Goal: Subscribe to service/newsletter

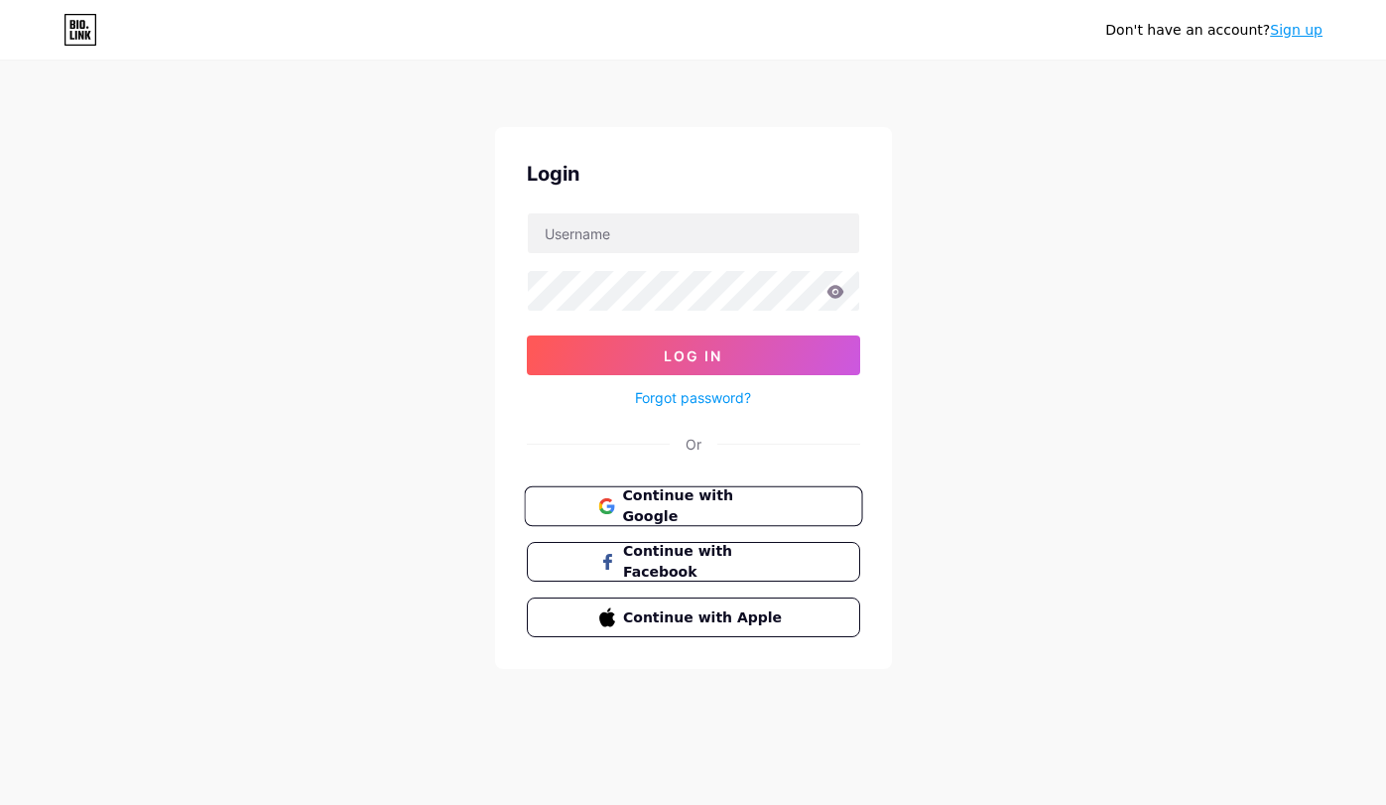
click at [717, 510] on span "Continue with Google" at bounding box center [705, 506] width 166 height 43
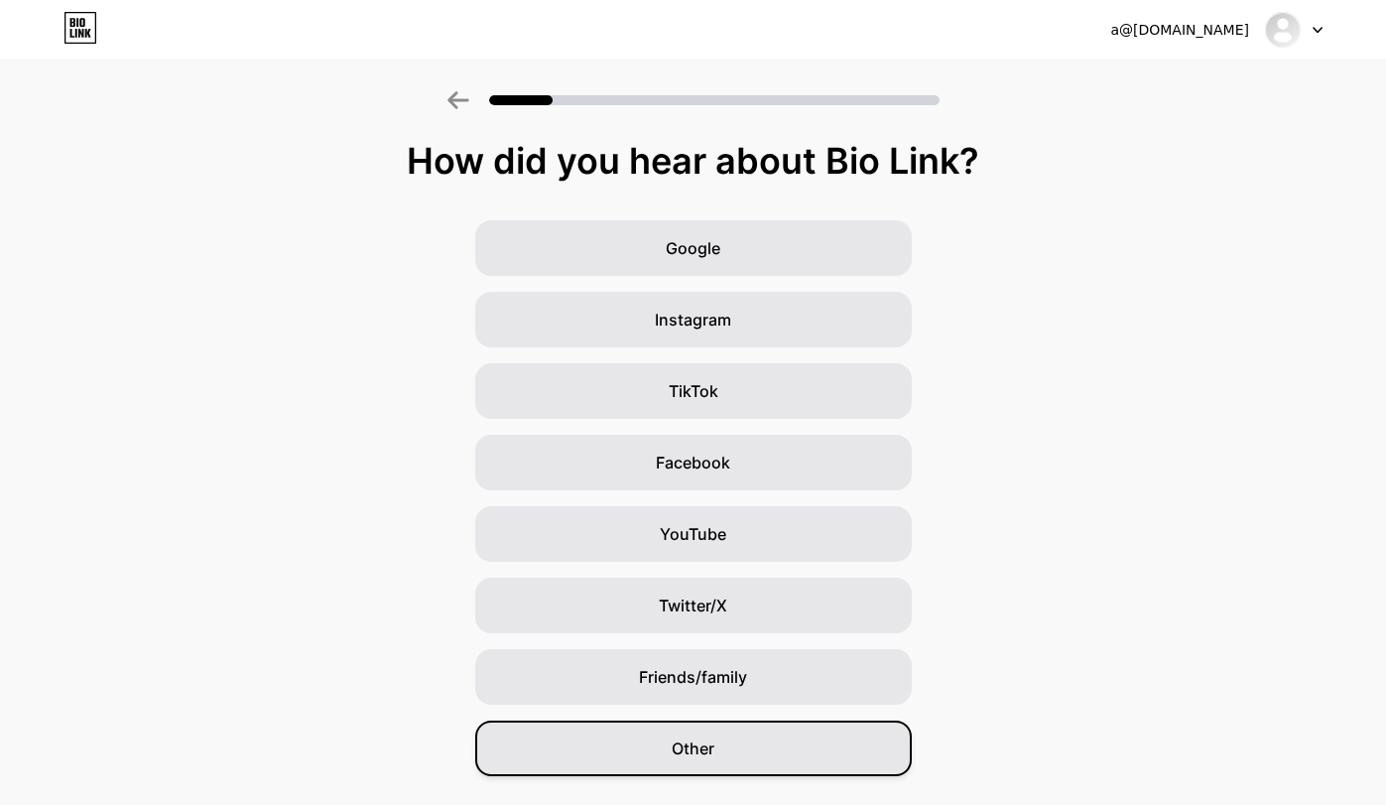
click at [745, 758] on div "Other" at bounding box center [693, 748] width 437 height 56
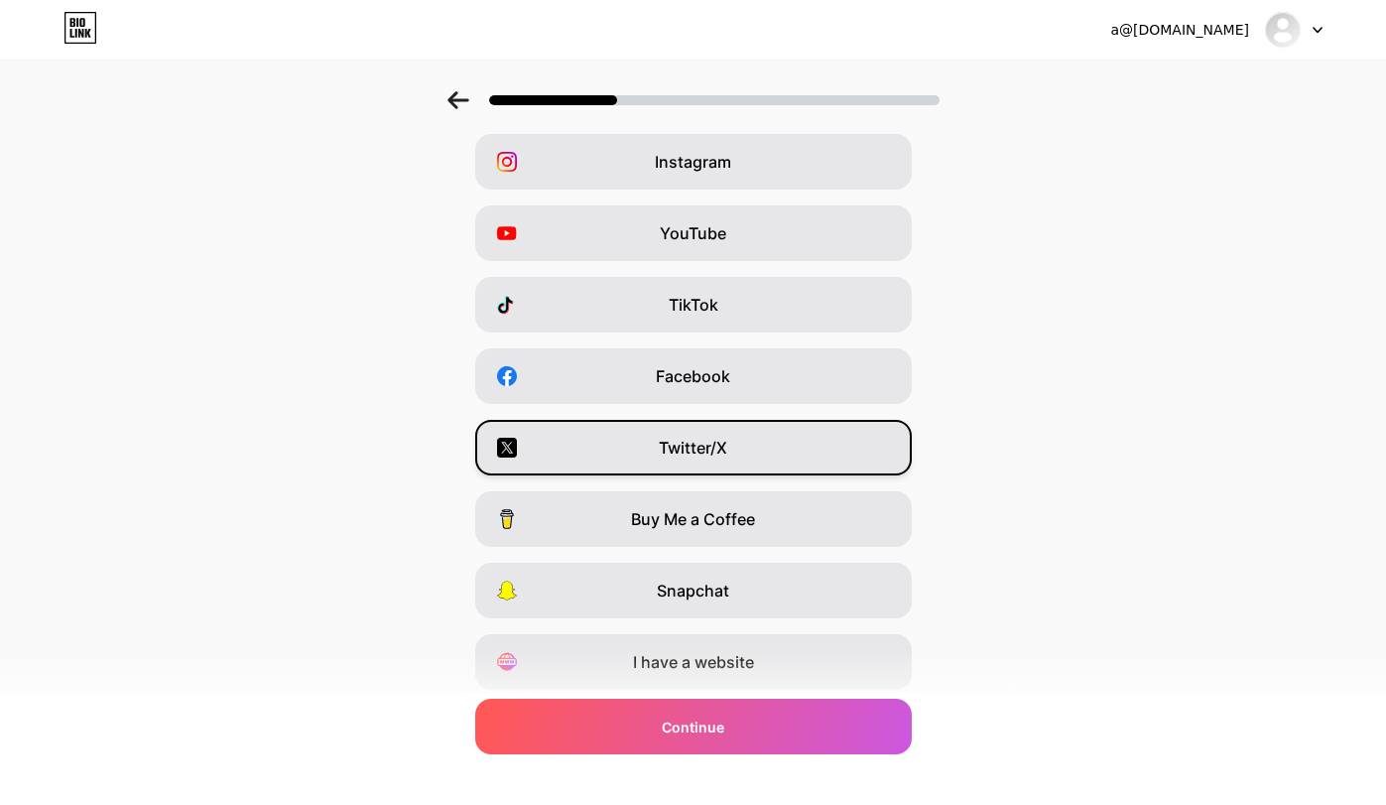
scroll to position [87, 0]
click at [723, 449] on span "Twitter/X" at bounding box center [693, 447] width 68 height 24
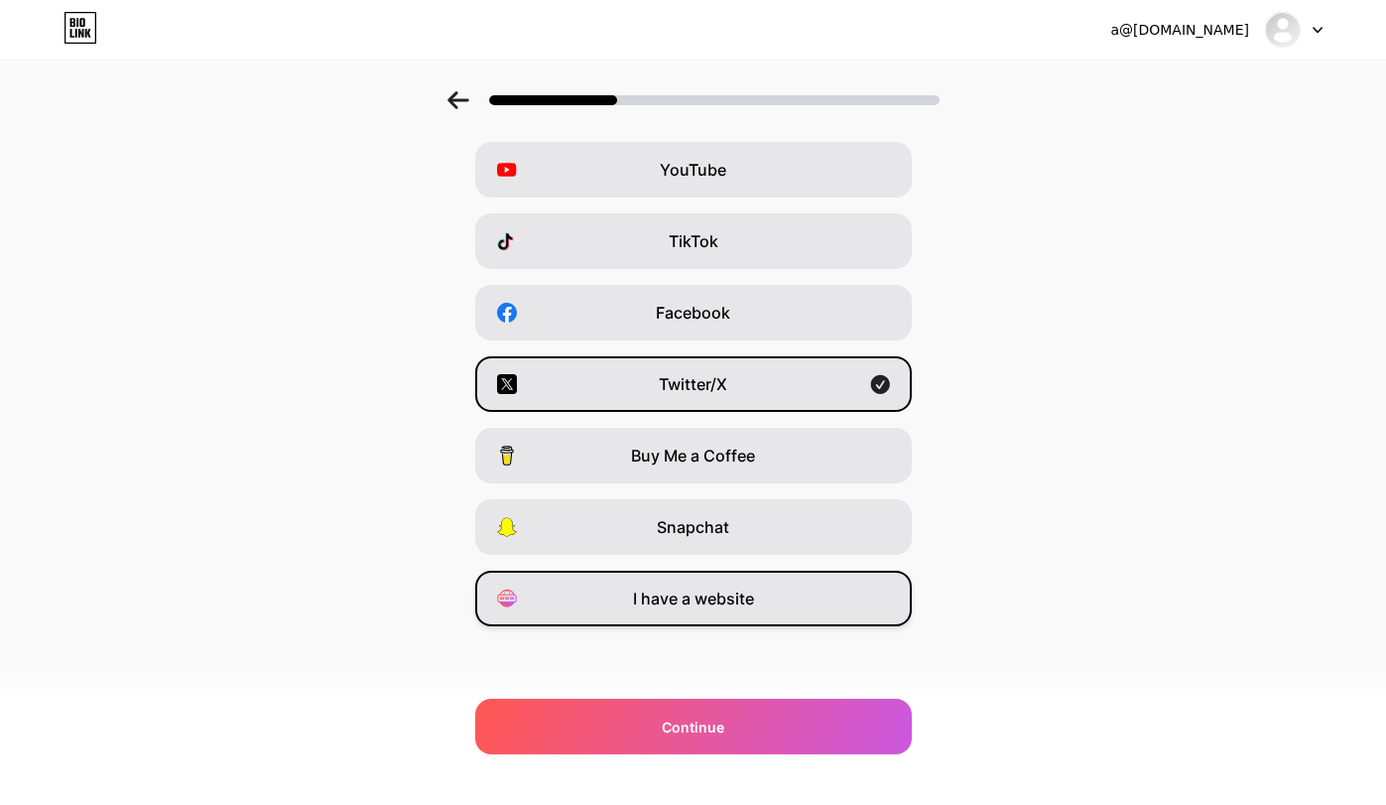
click at [725, 614] on div "I have a website" at bounding box center [693, 599] width 437 height 56
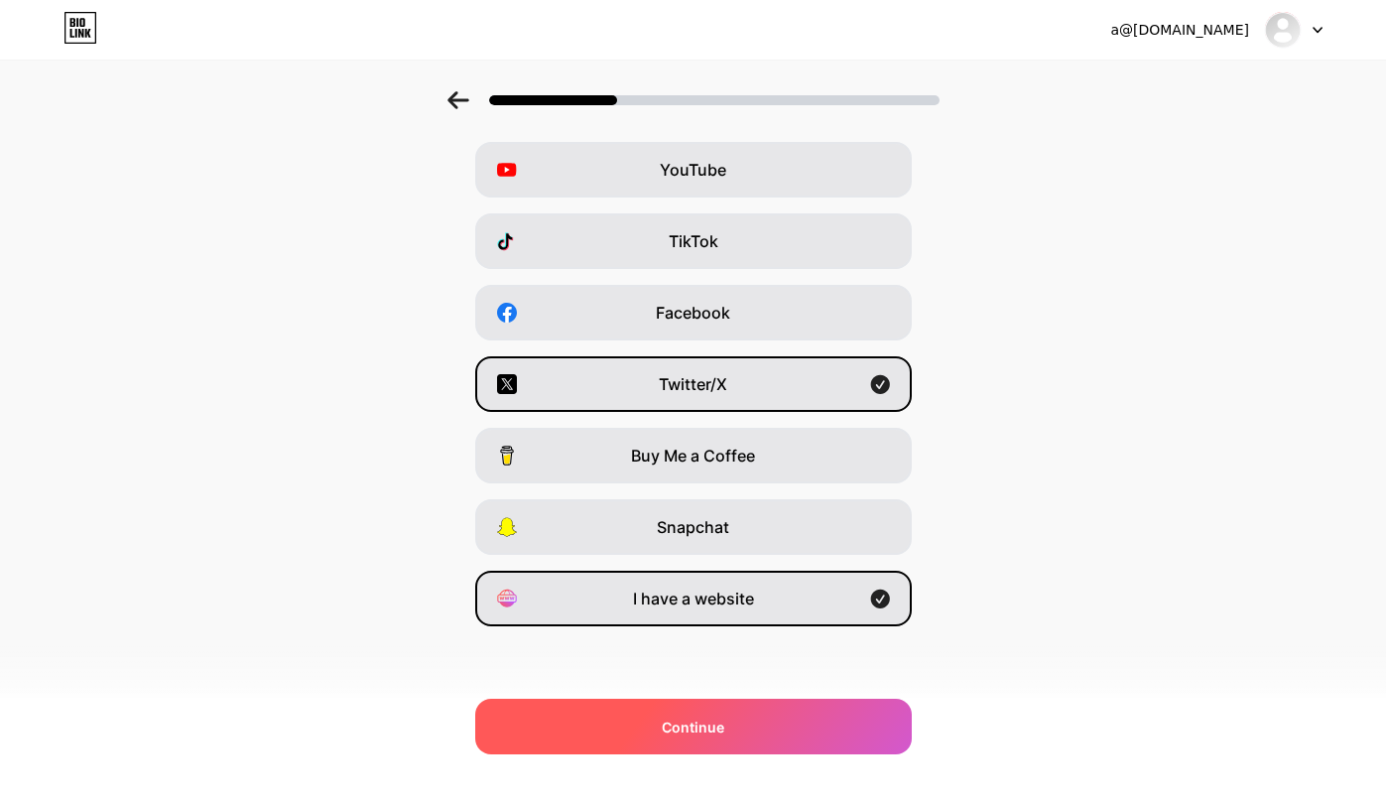
click at [707, 733] on span "Continue" at bounding box center [693, 726] width 63 height 21
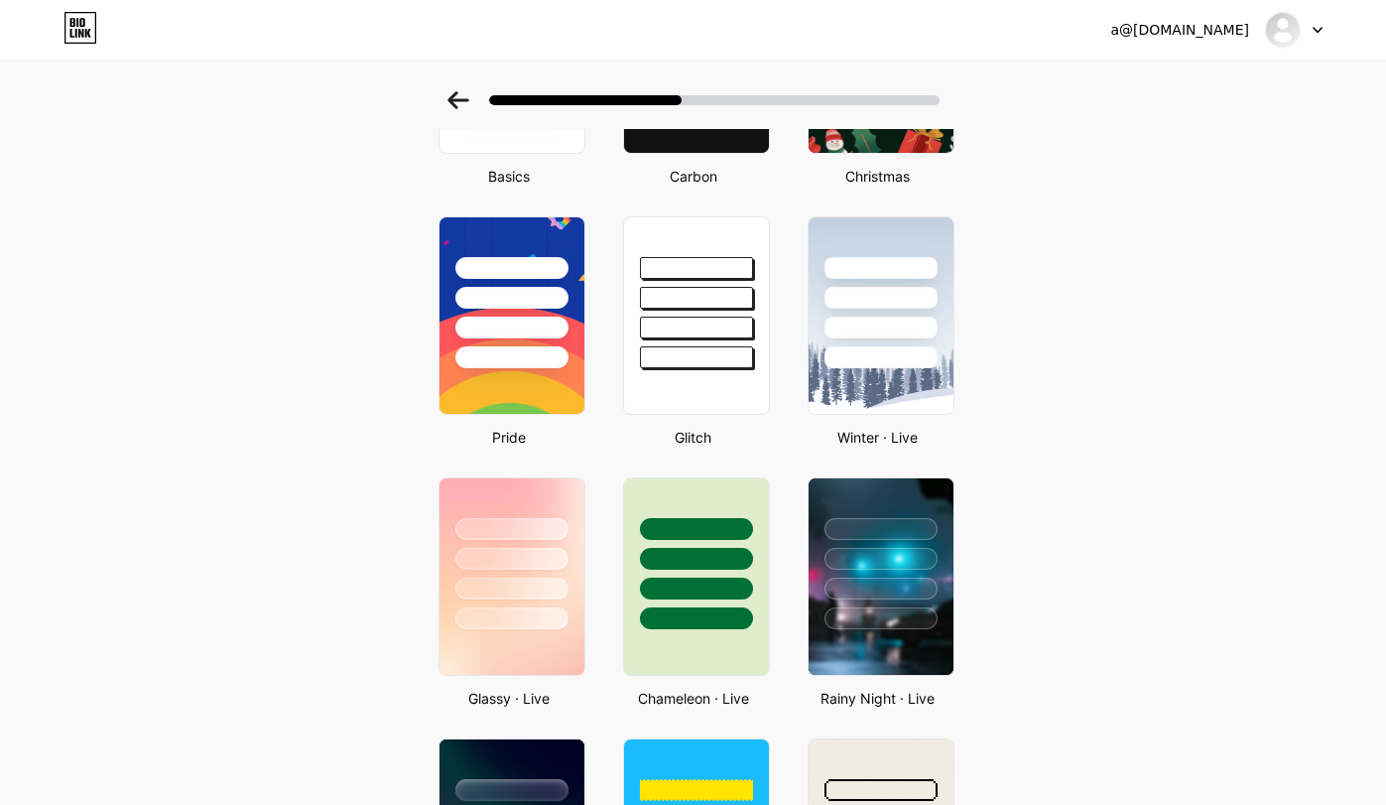
scroll to position [0, 0]
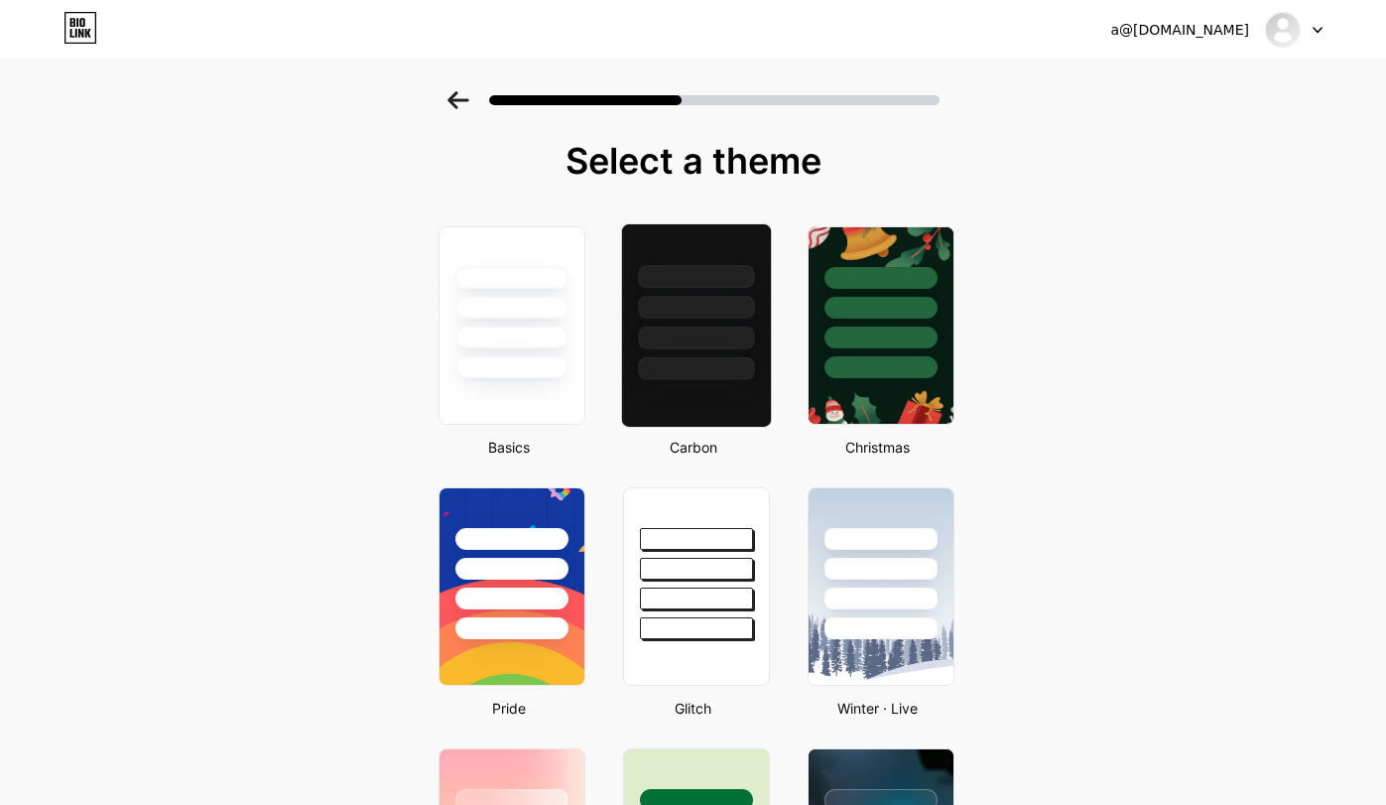
click at [739, 336] on div at bounding box center [696, 337] width 116 height 23
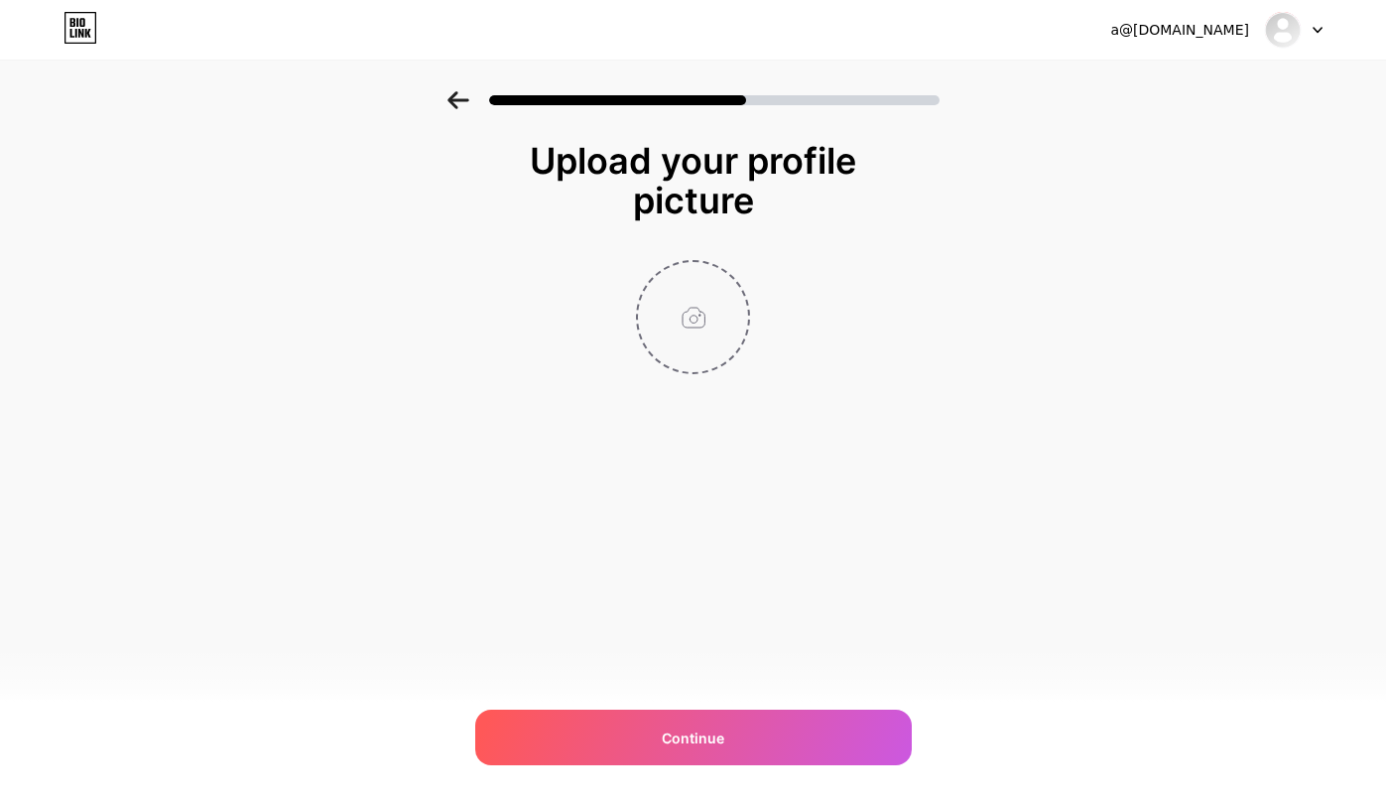
click at [714, 324] on input "file" at bounding box center [693, 317] width 110 height 110
type input "C:\fakepath\T0mffaF-_400x400.jpg"
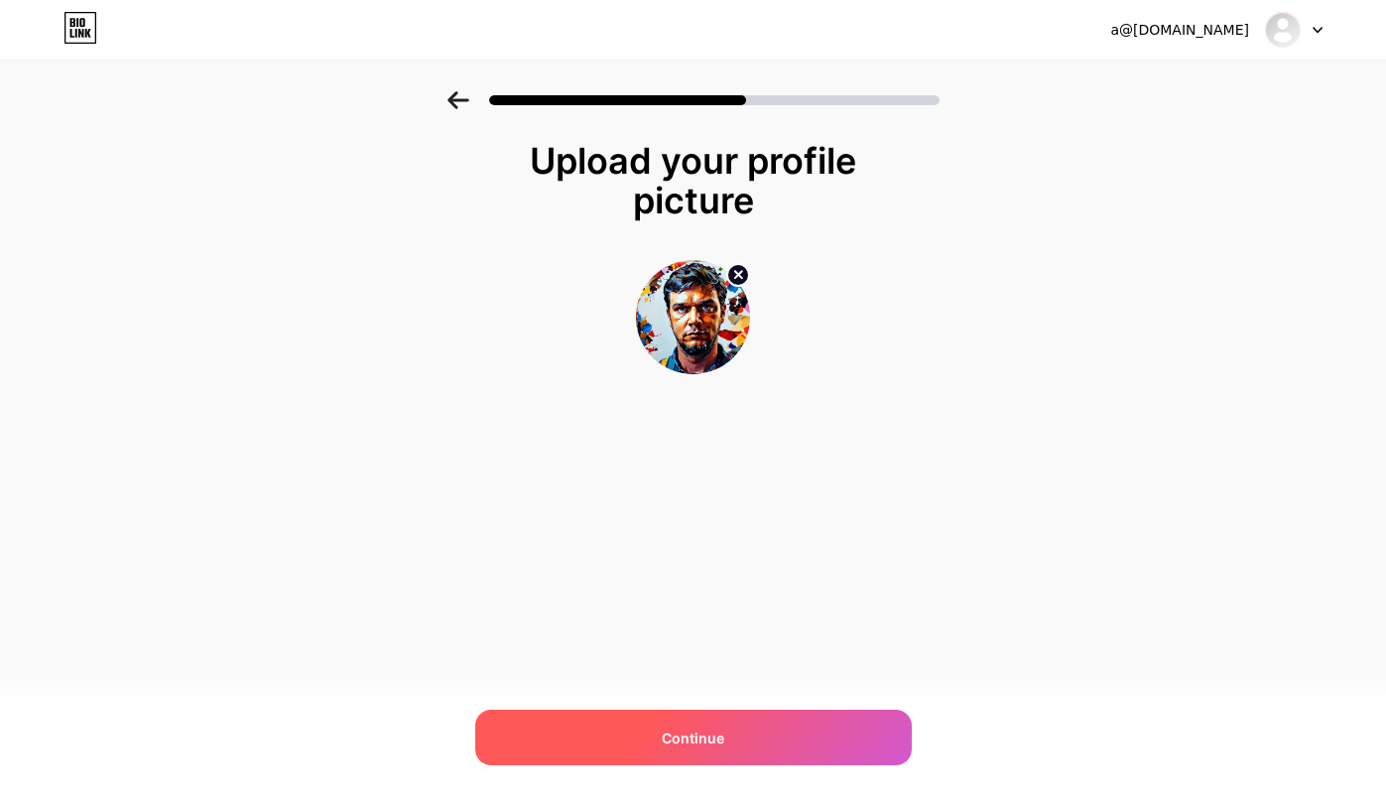
click at [746, 728] on div "Continue" at bounding box center [693, 738] width 437 height 56
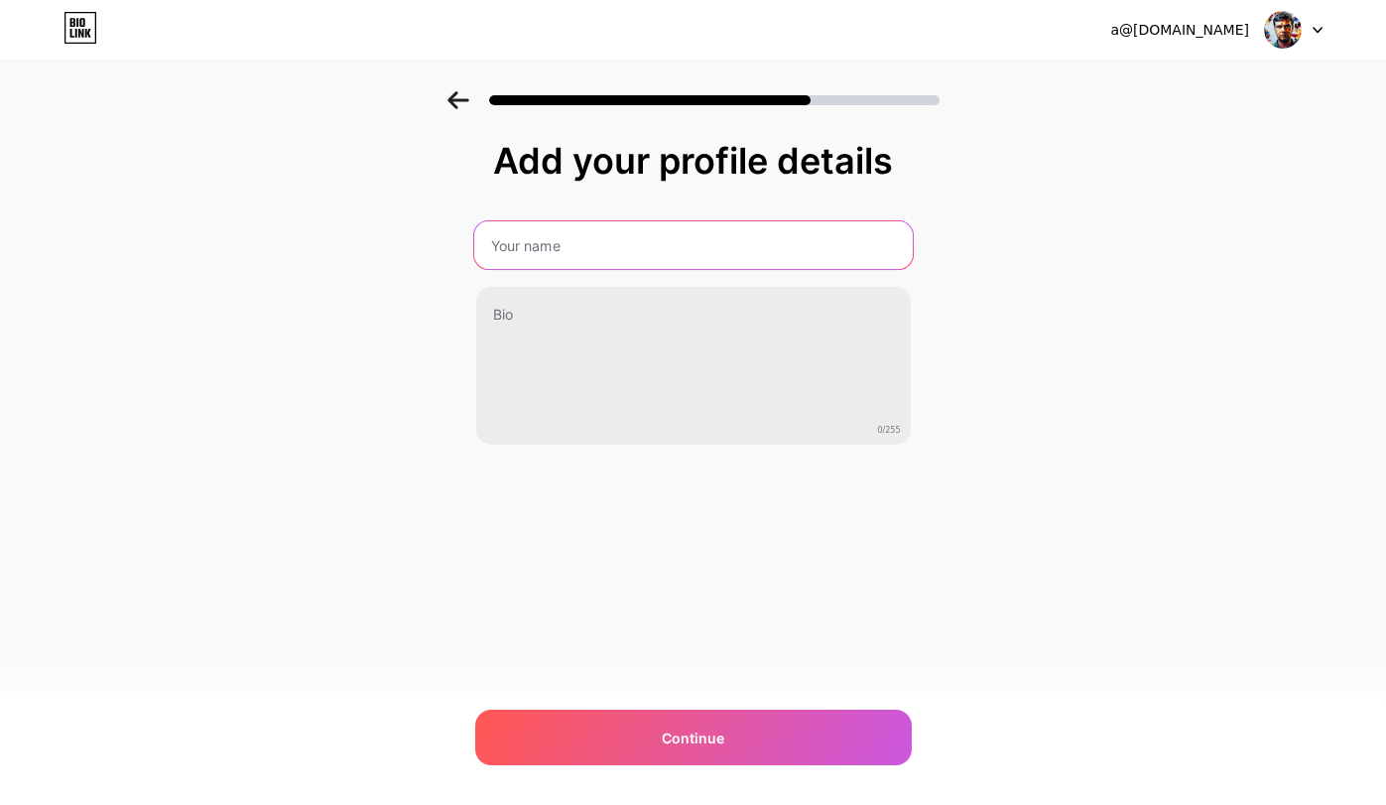
click at [694, 248] on input "text" at bounding box center [692, 245] width 439 height 48
type input "Alex"
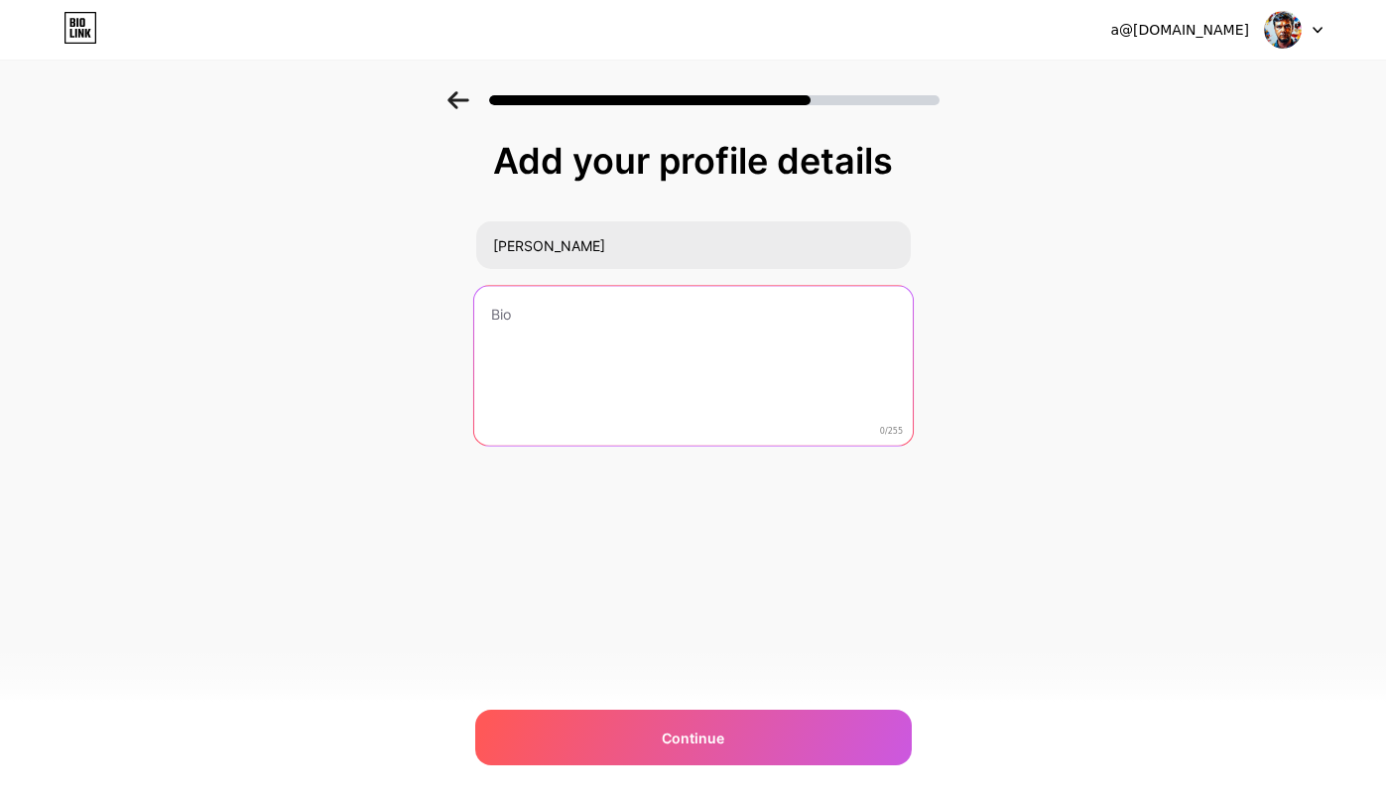
click at [704, 328] on textarea at bounding box center [692, 367] width 439 height 162
click at [541, 309] on textarea "Soloprenour" at bounding box center [692, 367] width 439 height 162
paste textarea "e"
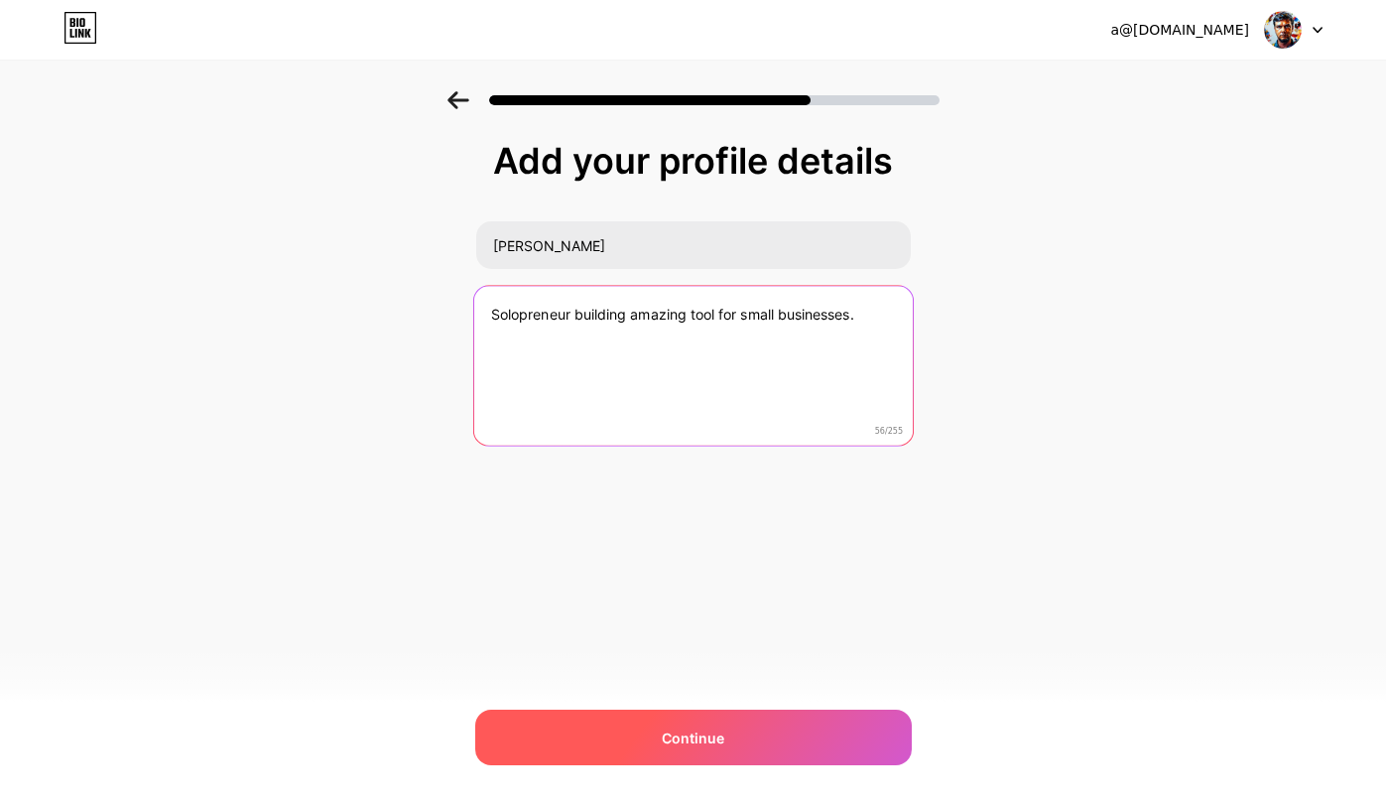
type textarea "Solopreneur building amazing tool for small businesses."
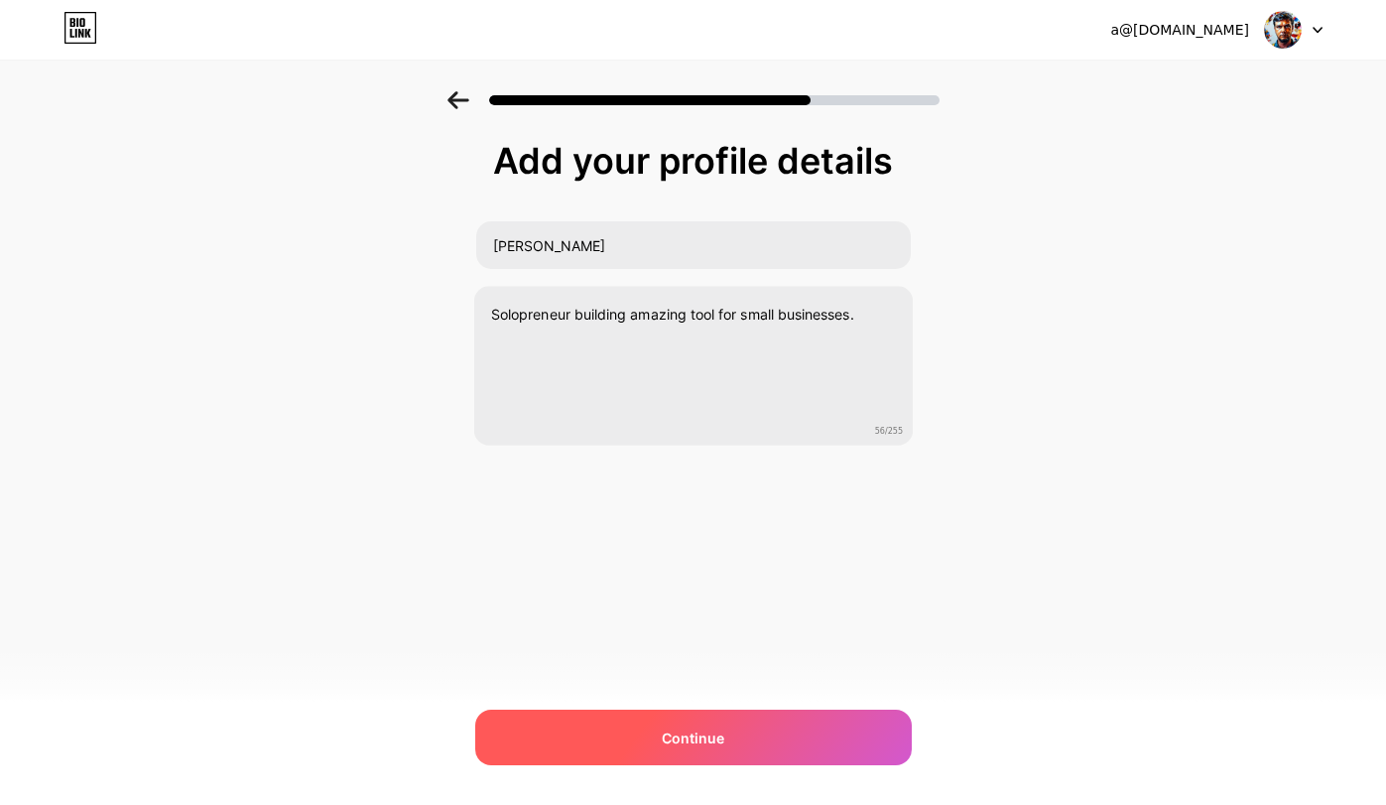
click at [744, 736] on div "Continue" at bounding box center [693, 738] width 437 height 56
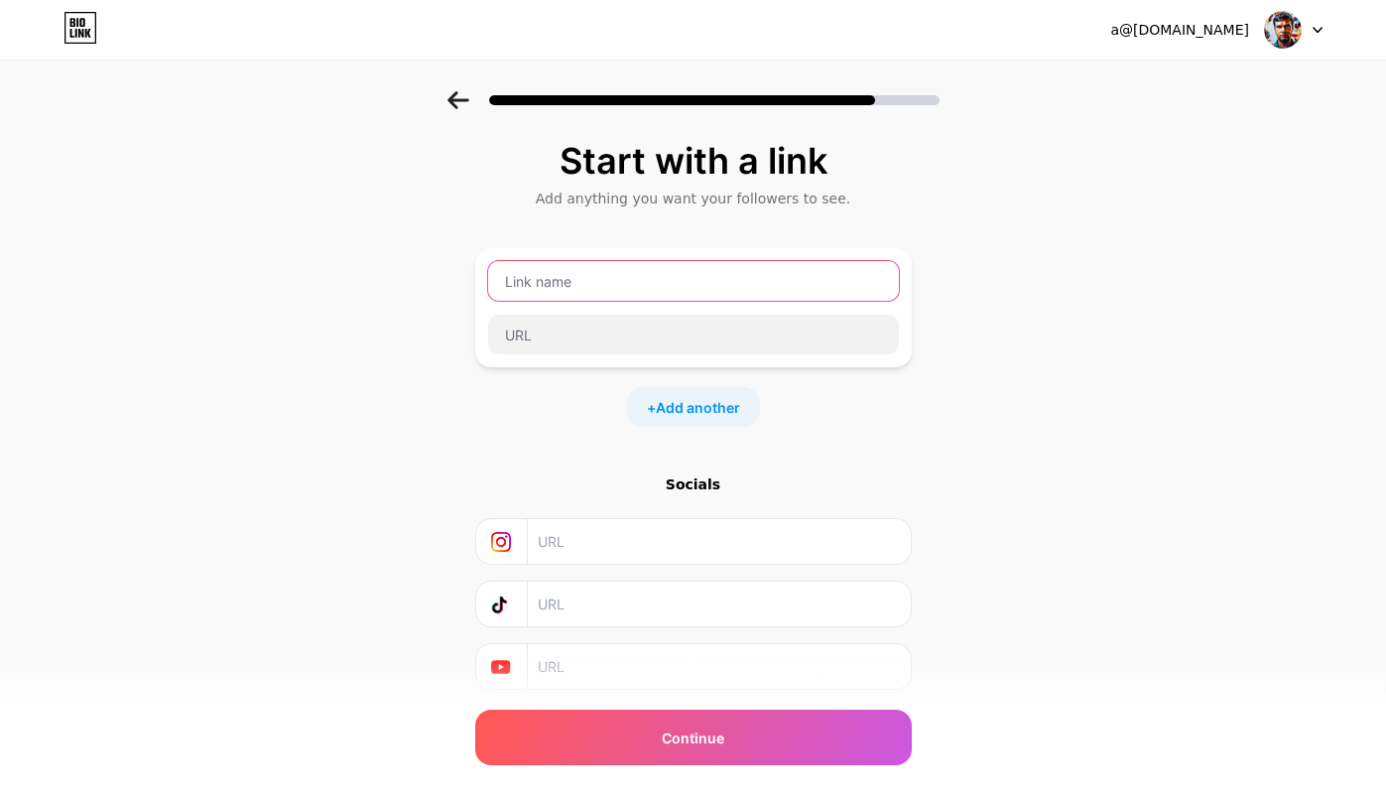
click at [770, 288] on input "text" at bounding box center [693, 281] width 411 height 40
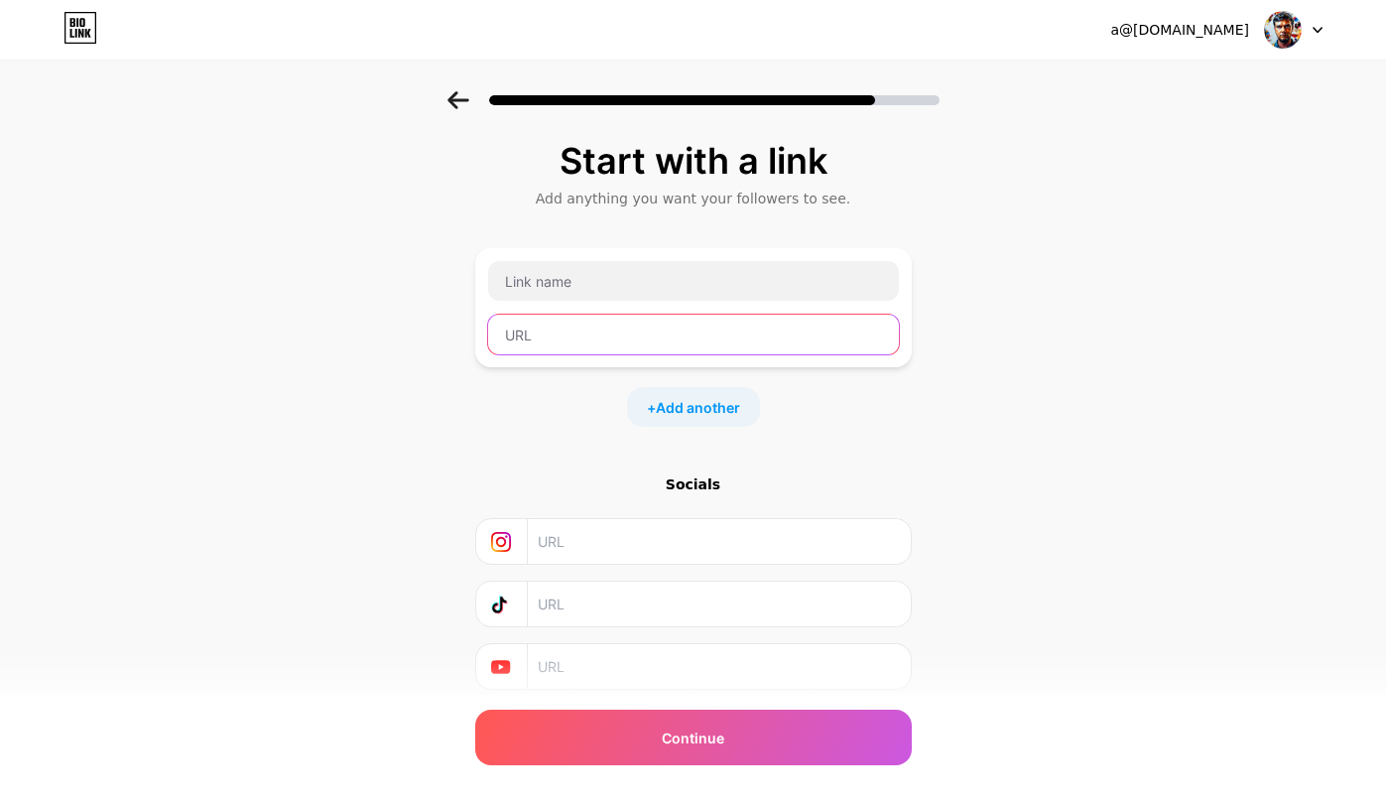
click at [850, 343] on input "text" at bounding box center [693, 335] width 411 height 40
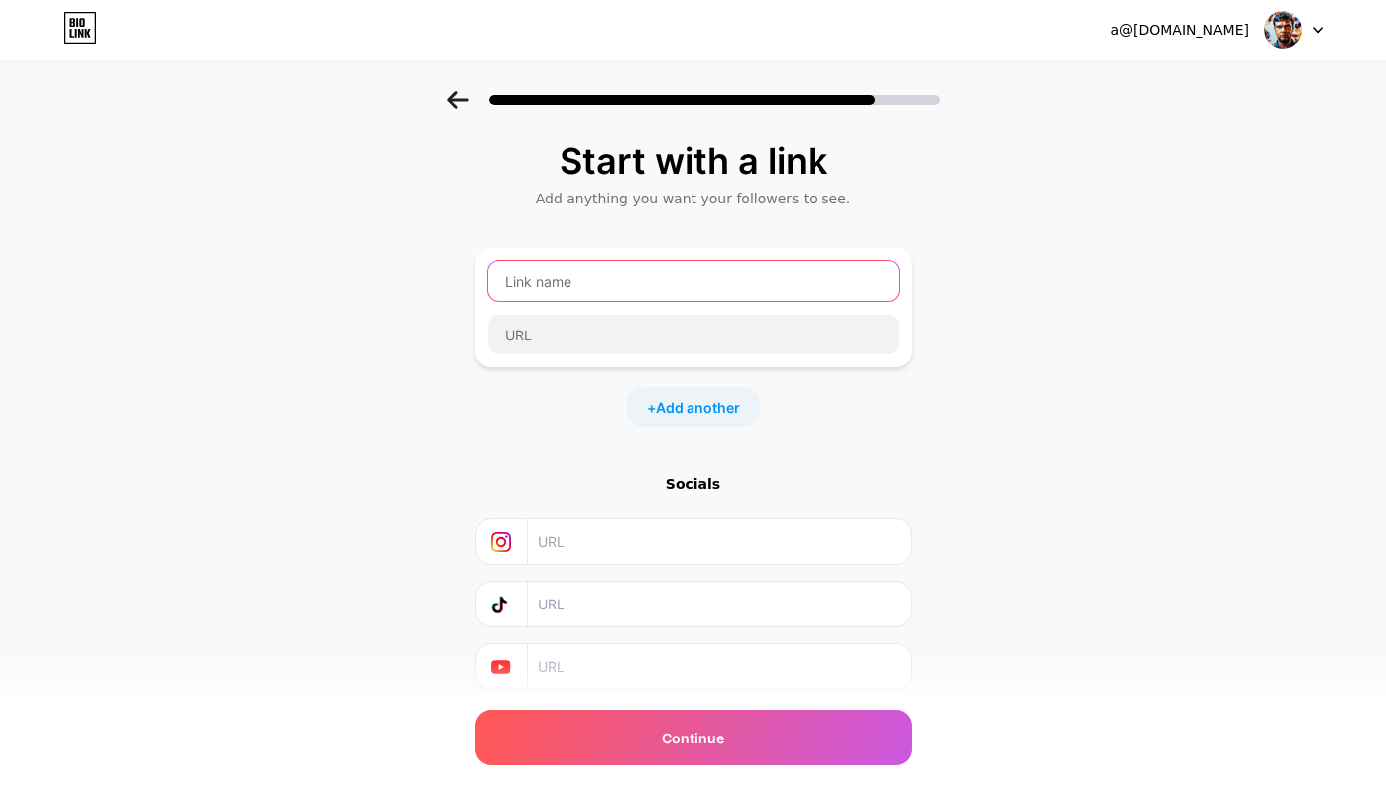
click at [850, 278] on input "text" at bounding box center [693, 281] width 411 height 40
type input "H"
type input "HypeDesk"
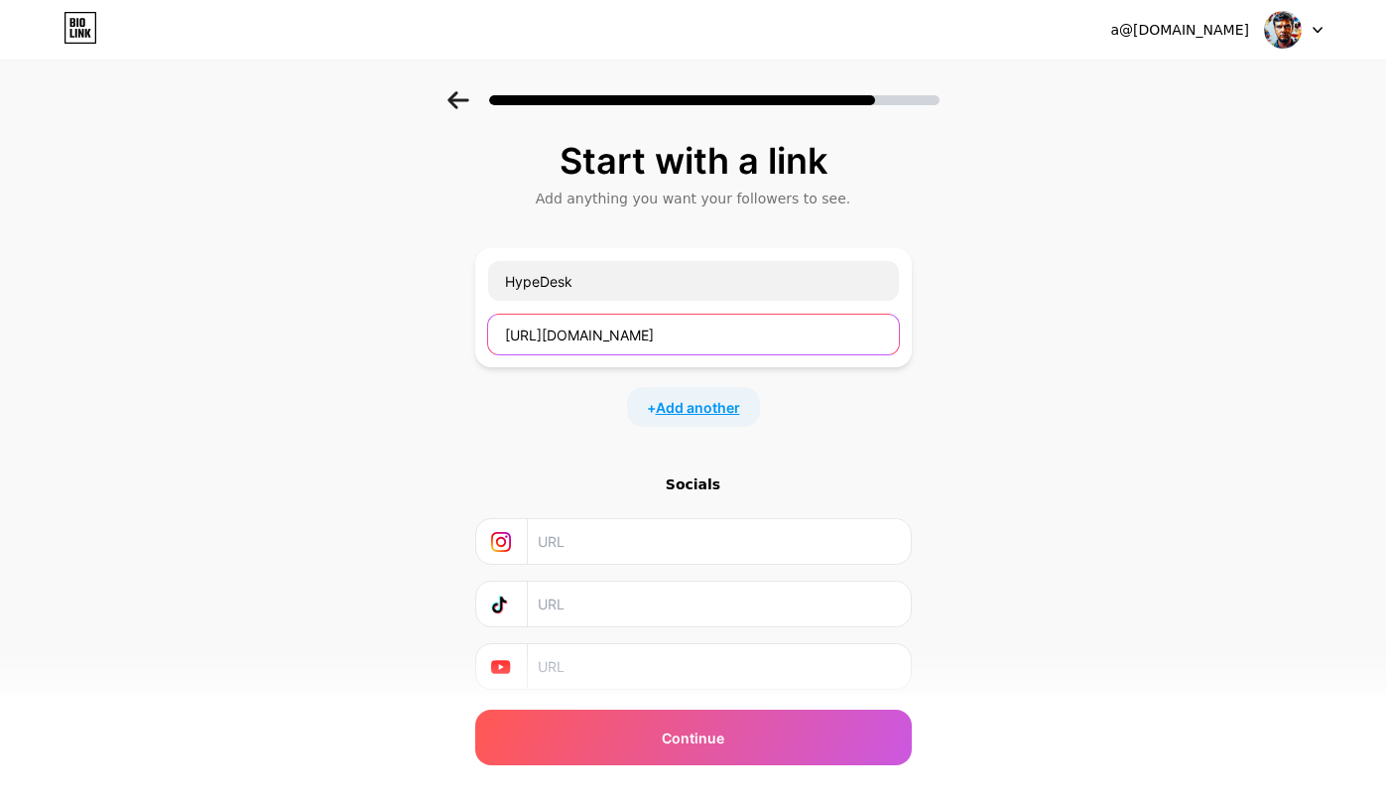
type input "https://hypedesk.io"
click at [710, 405] on span "Add another" at bounding box center [698, 407] width 84 height 21
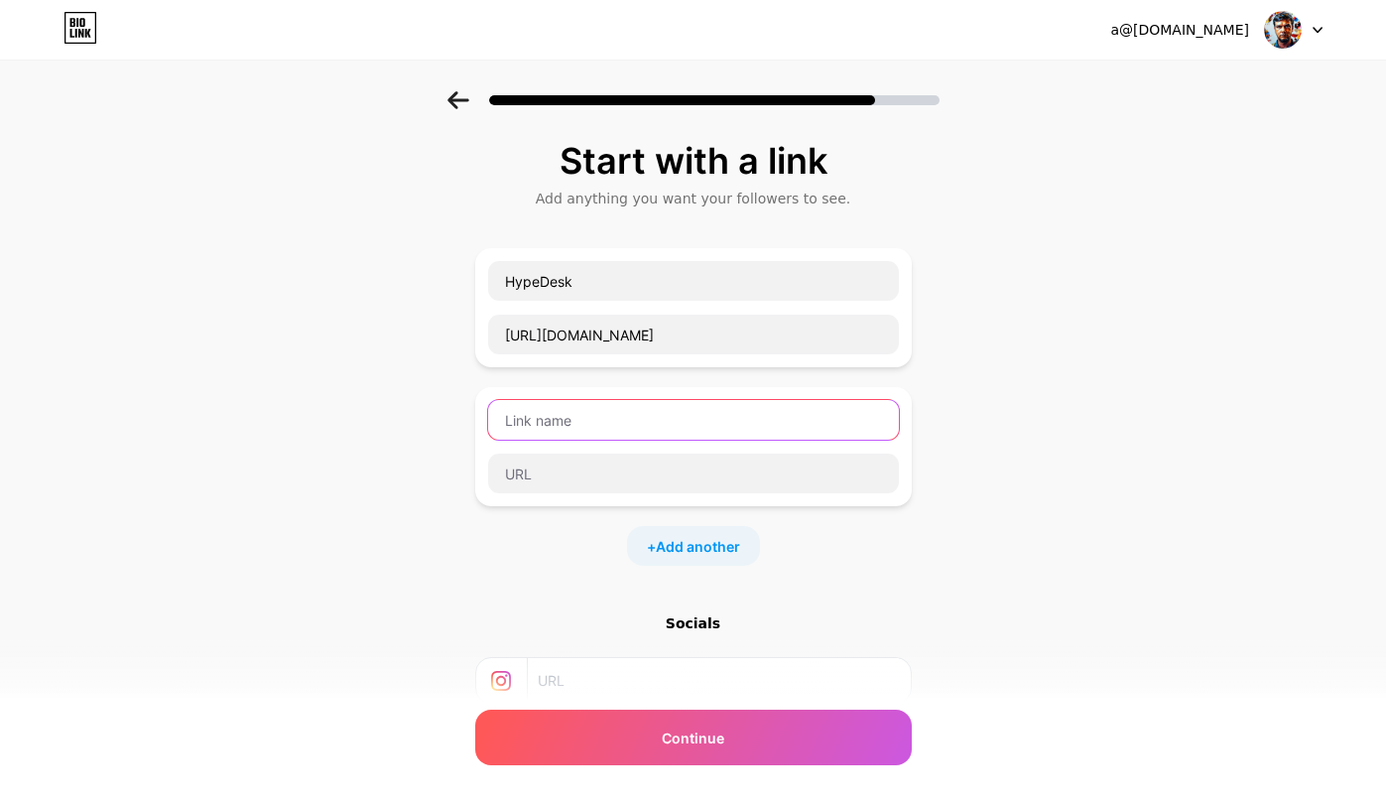
click at [696, 418] on input "text" at bounding box center [693, 420] width 411 height 40
type input "LandLift"
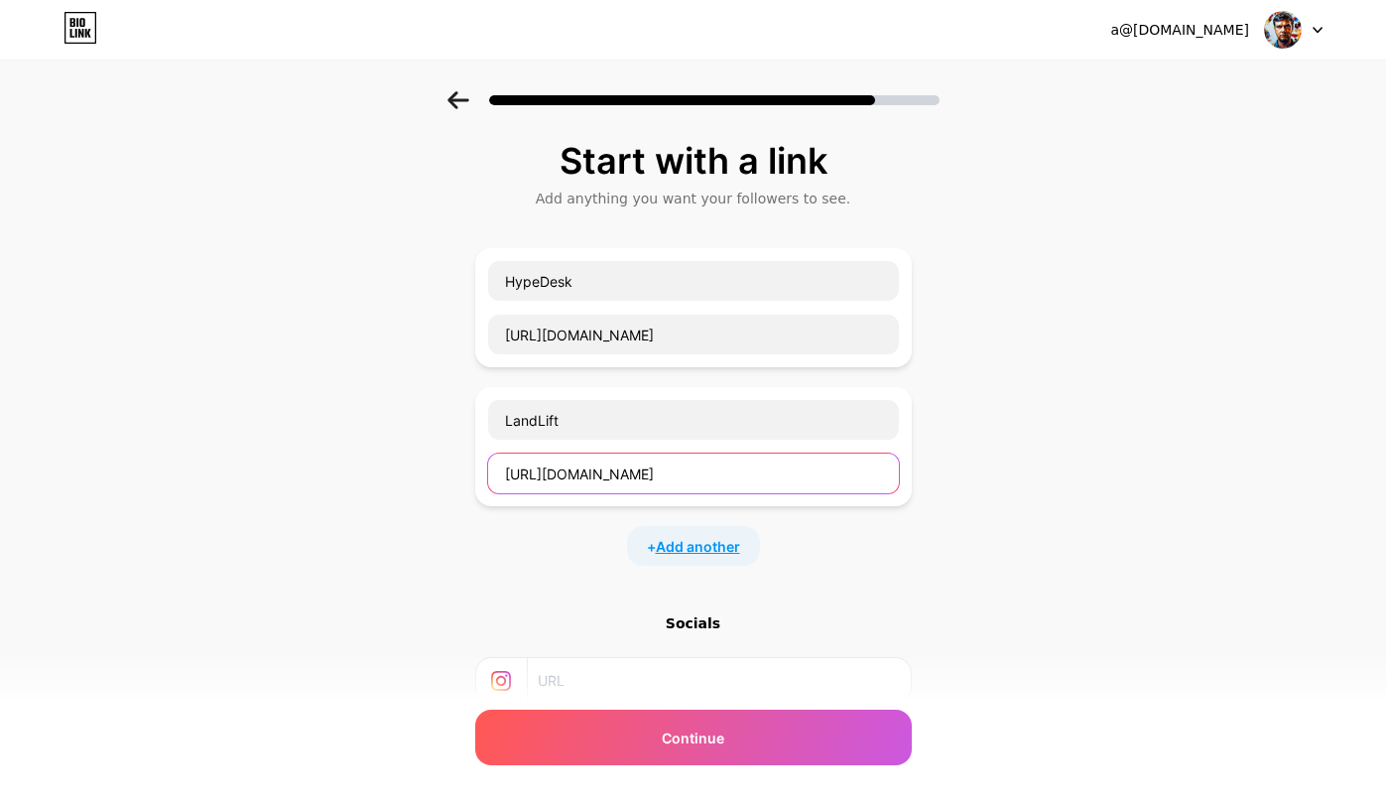
type input "https://landlift.io"
click at [700, 546] on span "Add another" at bounding box center [698, 546] width 84 height 21
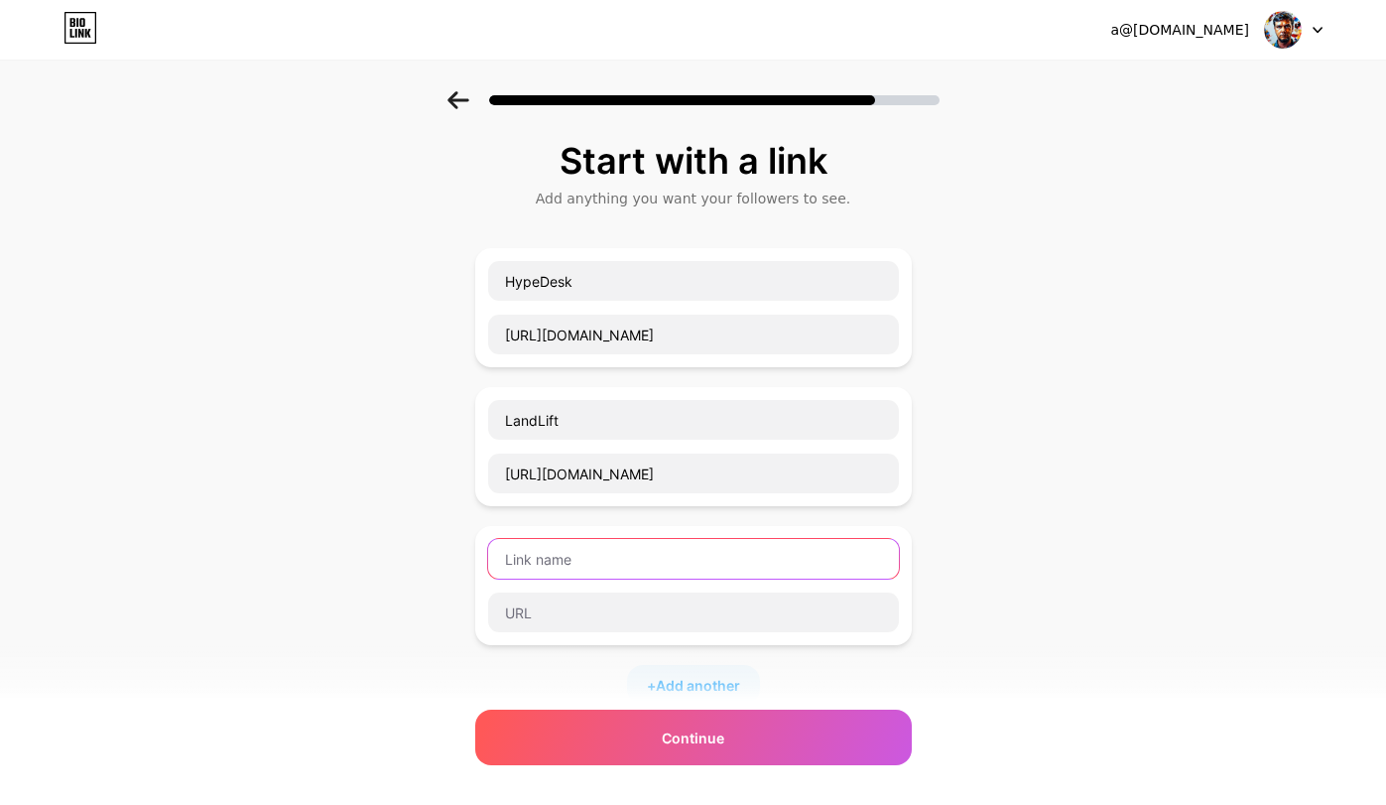
click at [640, 545] on input "text" at bounding box center [693, 559] width 411 height 40
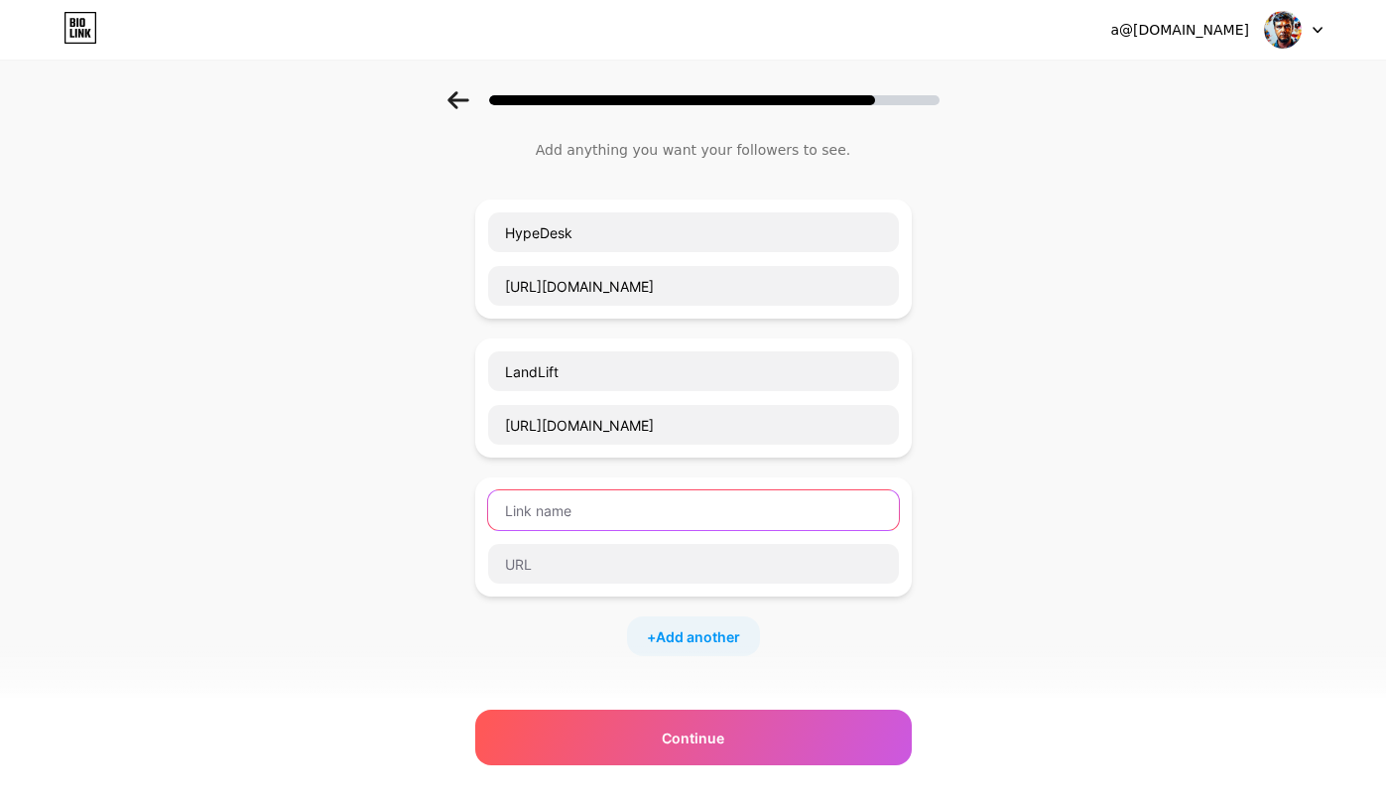
scroll to position [64, 0]
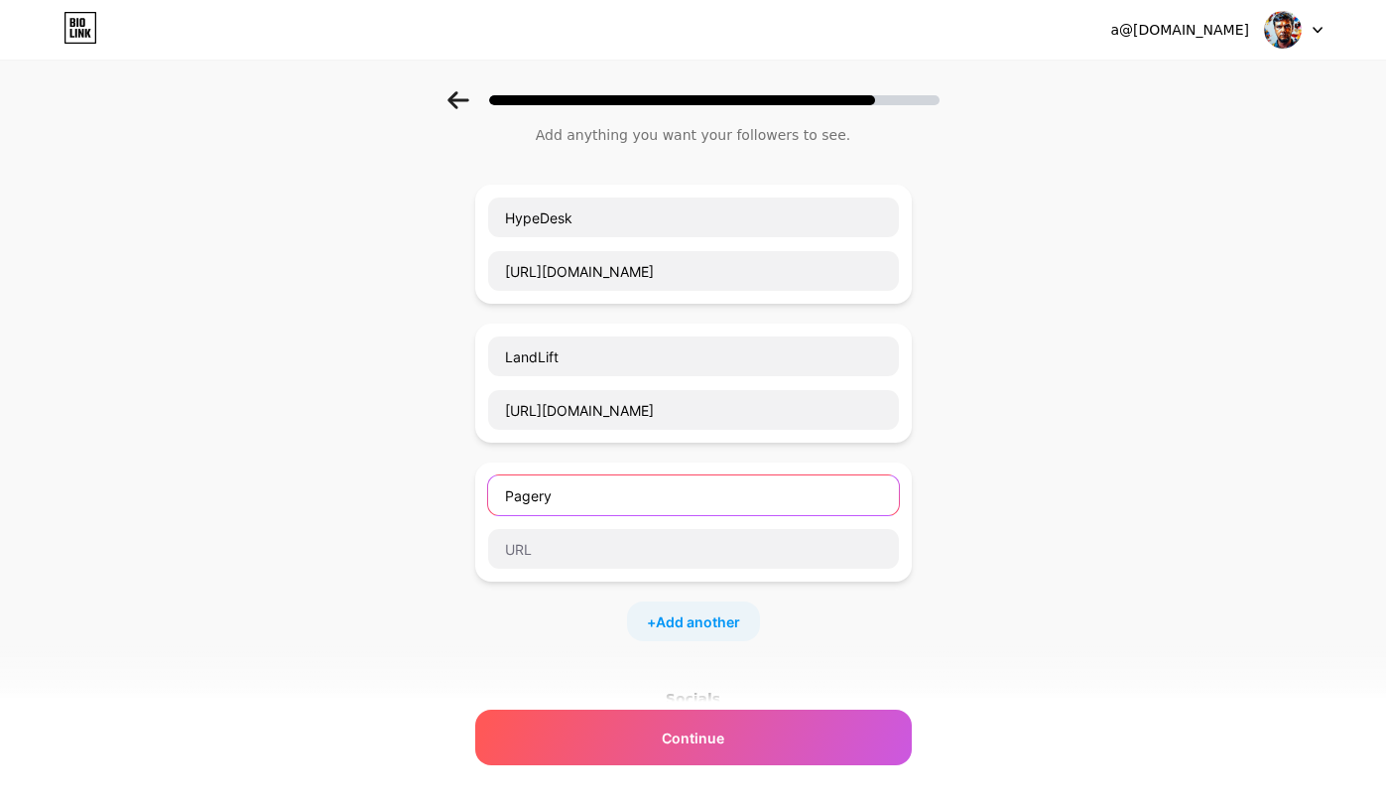
type input "Pagery"
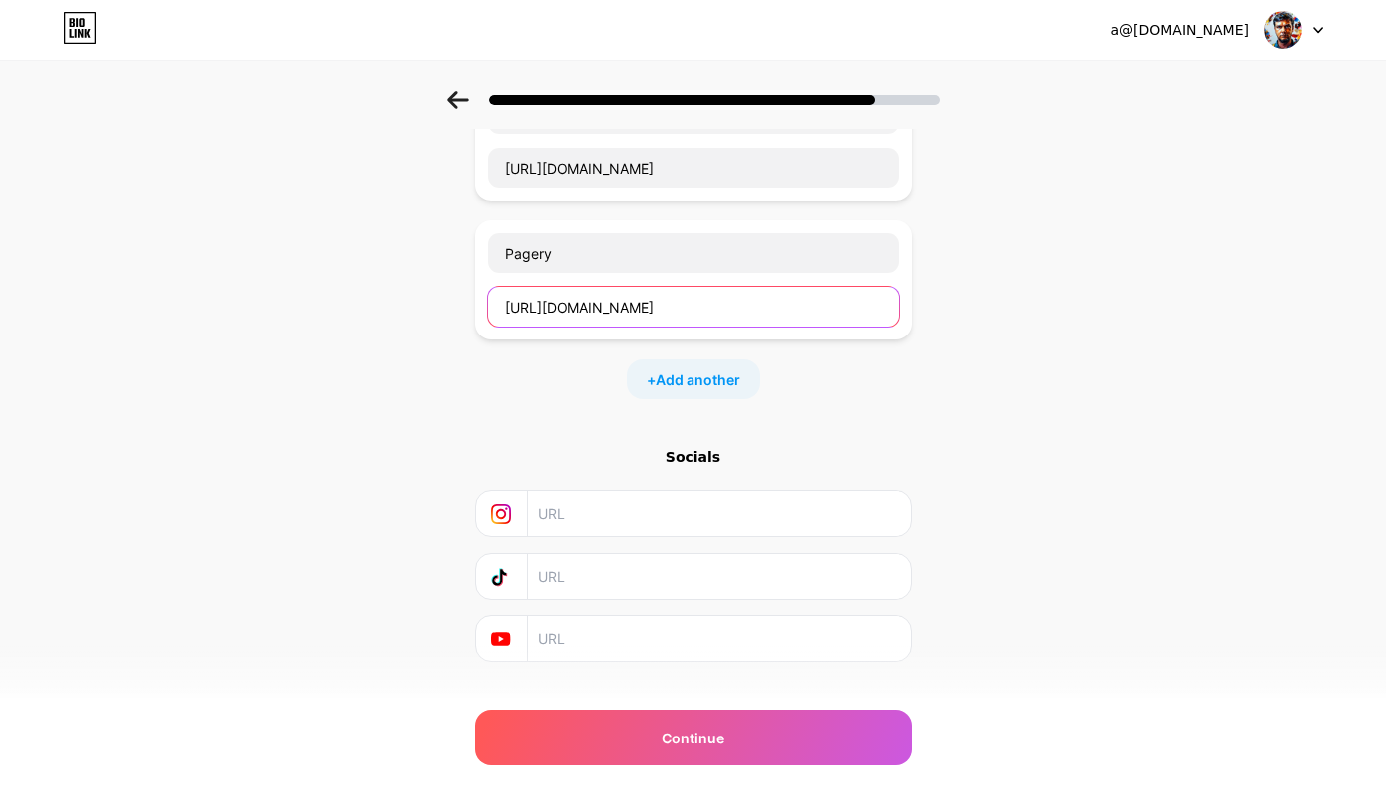
scroll to position [312, 0]
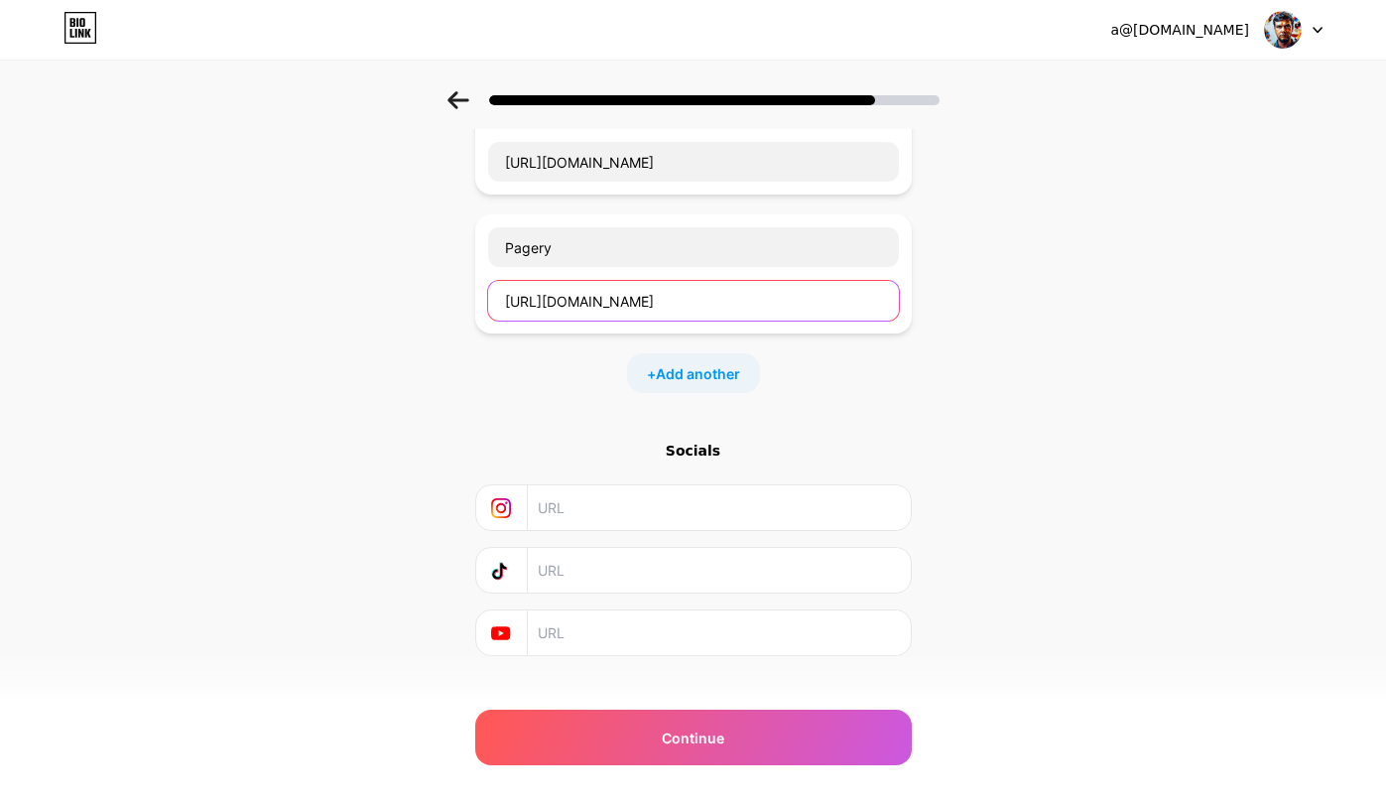
type input "https://pagery.io"
click at [742, 506] on input "text" at bounding box center [718, 507] width 360 height 45
click at [702, 577] on input "text" at bounding box center [718, 570] width 360 height 45
click at [682, 640] on input "text" at bounding box center [718, 632] width 360 height 45
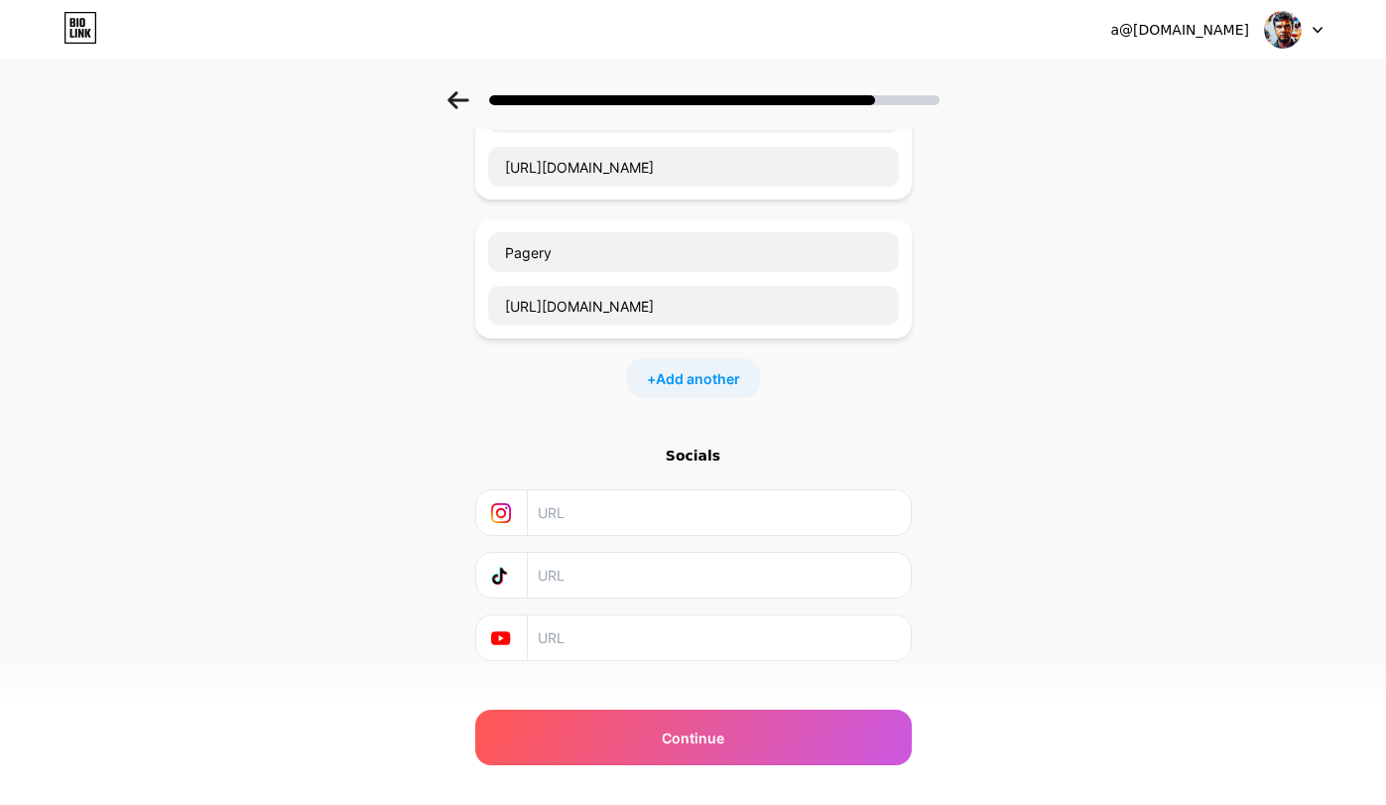
scroll to position [303, 0]
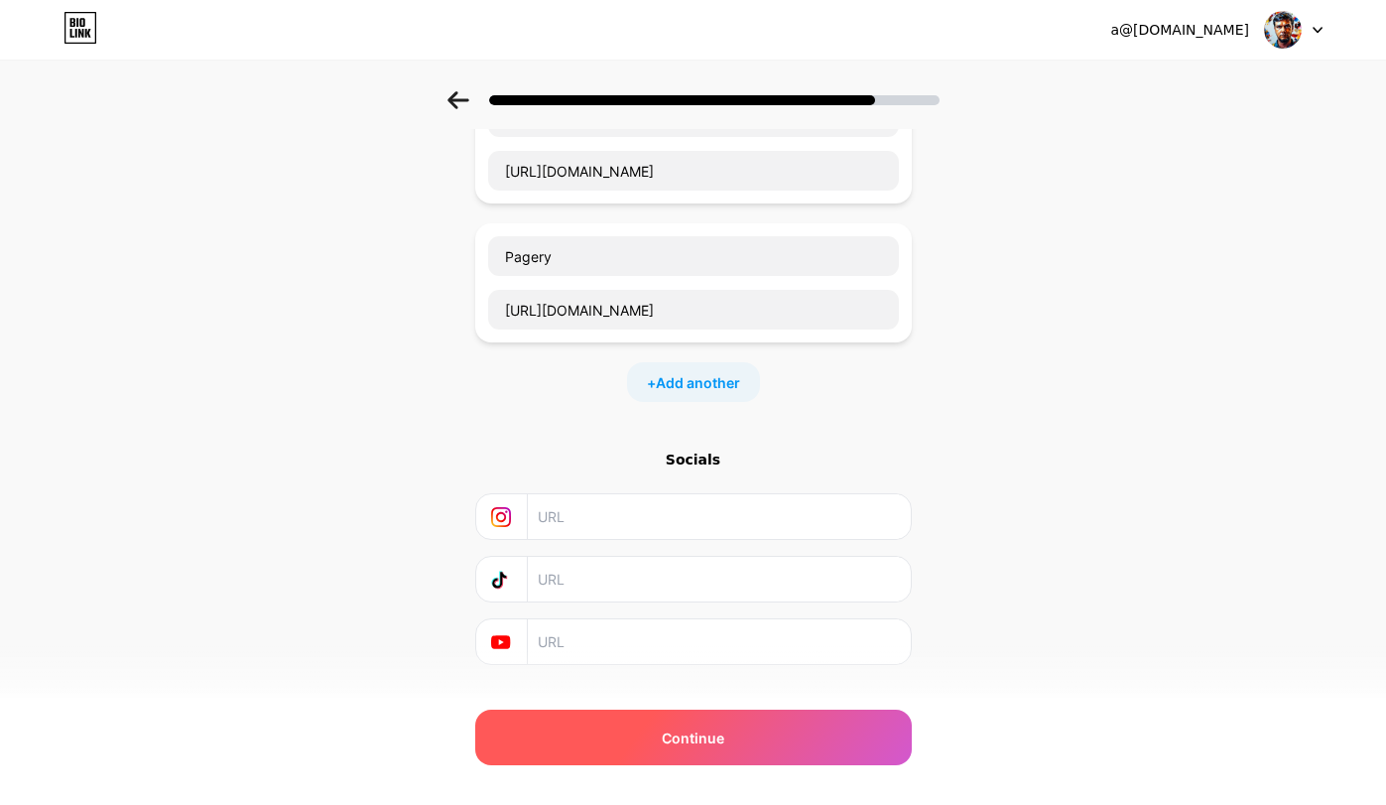
click at [730, 741] on div "Continue" at bounding box center [693, 738] width 437 height 56
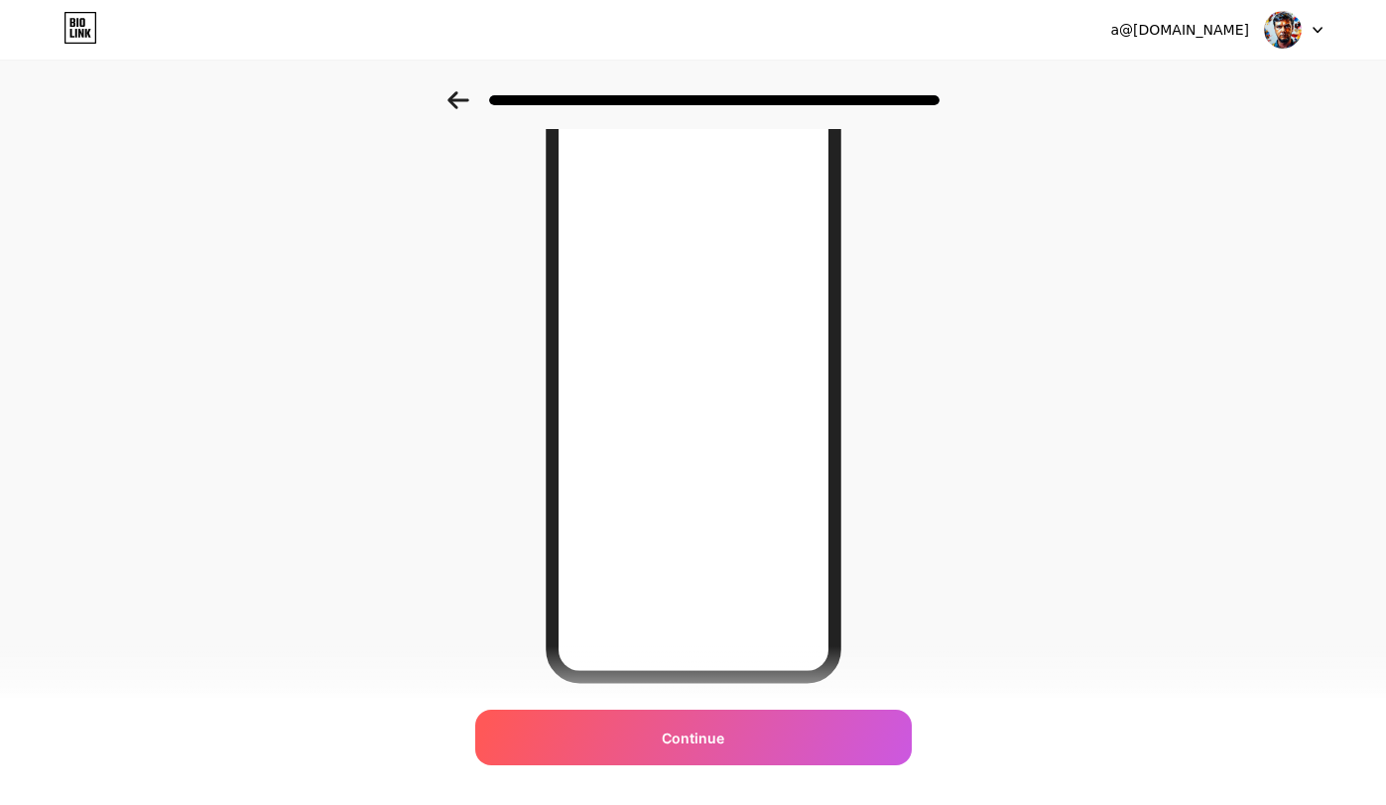
scroll to position [153, 0]
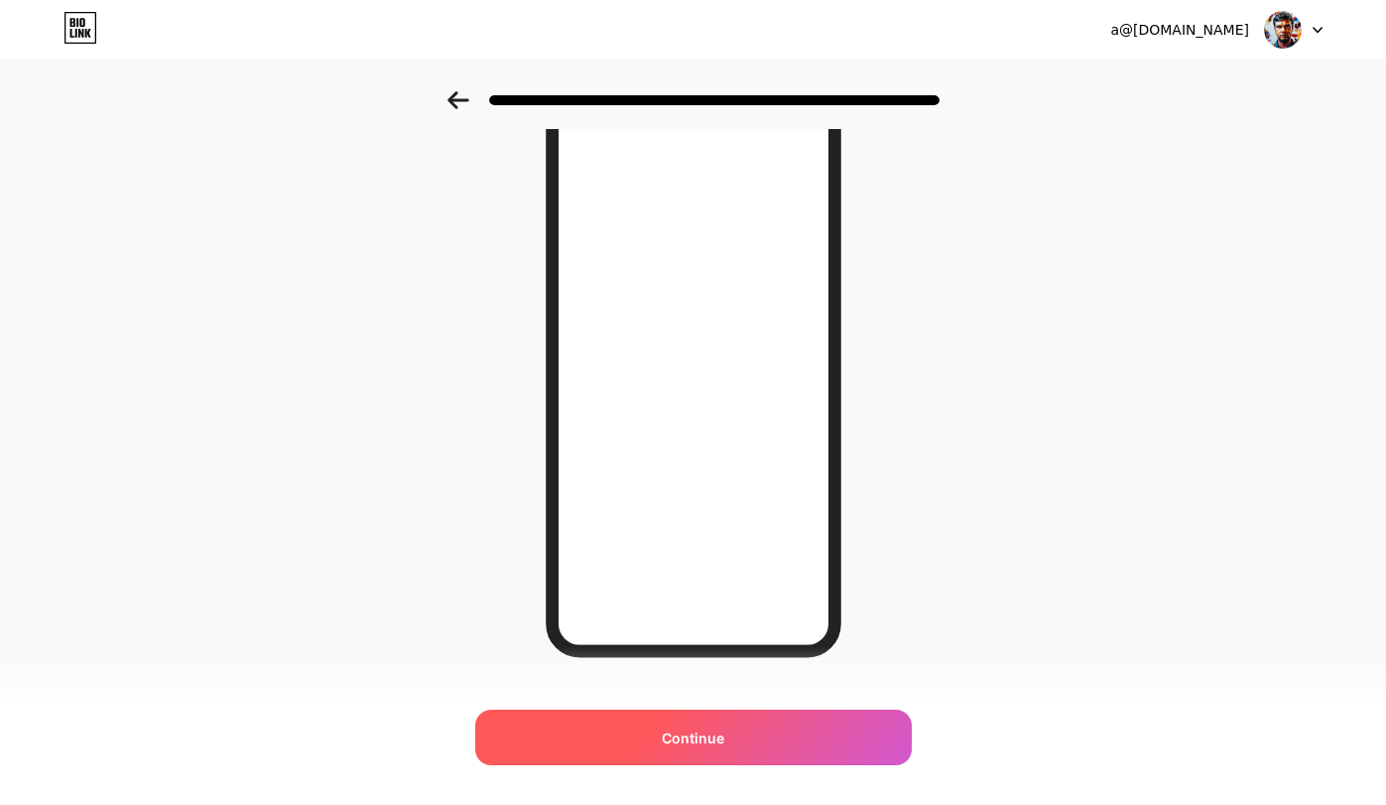
click at [766, 742] on div "Continue" at bounding box center [693, 738] width 437 height 56
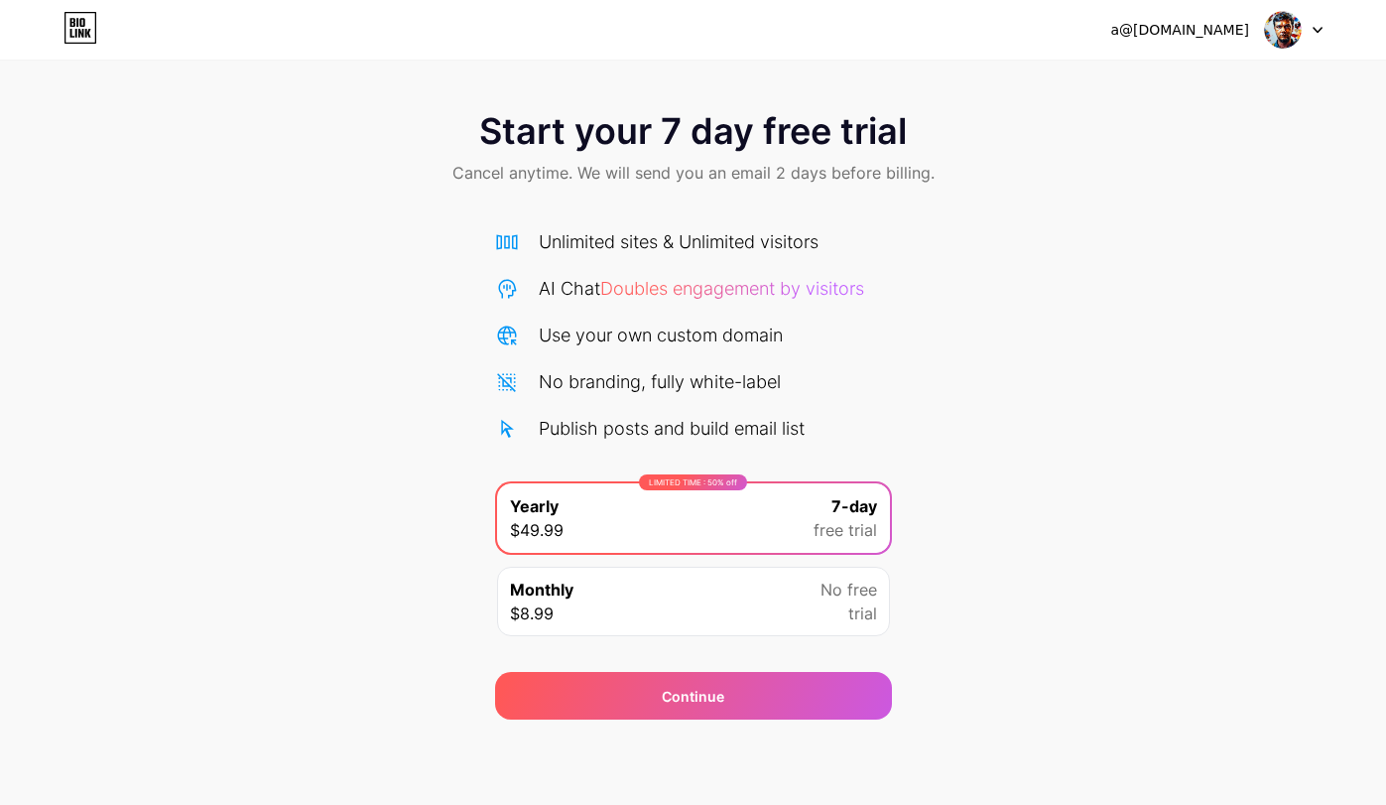
click at [1306, 26] on div at bounding box center [1294, 30] width 58 height 36
click at [865, 63] on div "Start your 7 day free trial Cancel anytime. We will send you an email 2 days be…" at bounding box center [693, 359] width 1386 height 719
click at [80, 34] on icon at bounding box center [81, 28] width 34 height 32
click at [1276, 24] on img at bounding box center [1283, 30] width 38 height 38
click at [1131, 213] on div "Start your 7 day free trial Cancel anytime. We will send you an email 2 days be…" at bounding box center [693, 405] width 1386 height 628
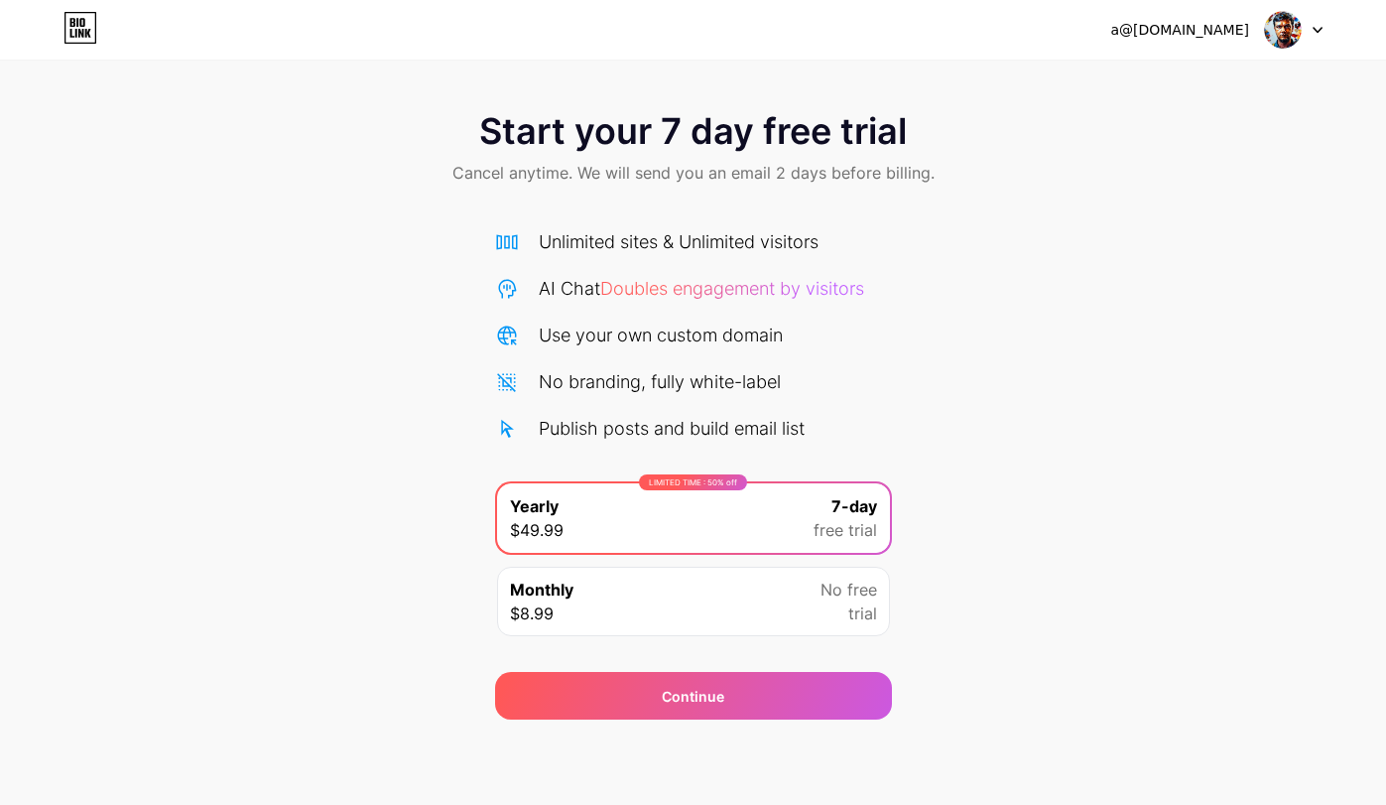
click at [1026, 343] on div "Start your 7 day free trial Cancel anytime. We will send you an email 2 days be…" at bounding box center [693, 405] width 1386 height 628
click at [693, 241] on div "Unlimited sites & Unlimited visitors" at bounding box center [679, 241] width 280 height 27
click at [762, 760] on div "a@[DOMAIN_NAME] Logout Link Copied Start your 7 day free trial Cancel anytime. …" at bounding box center [693, 402] width 1386 height 805
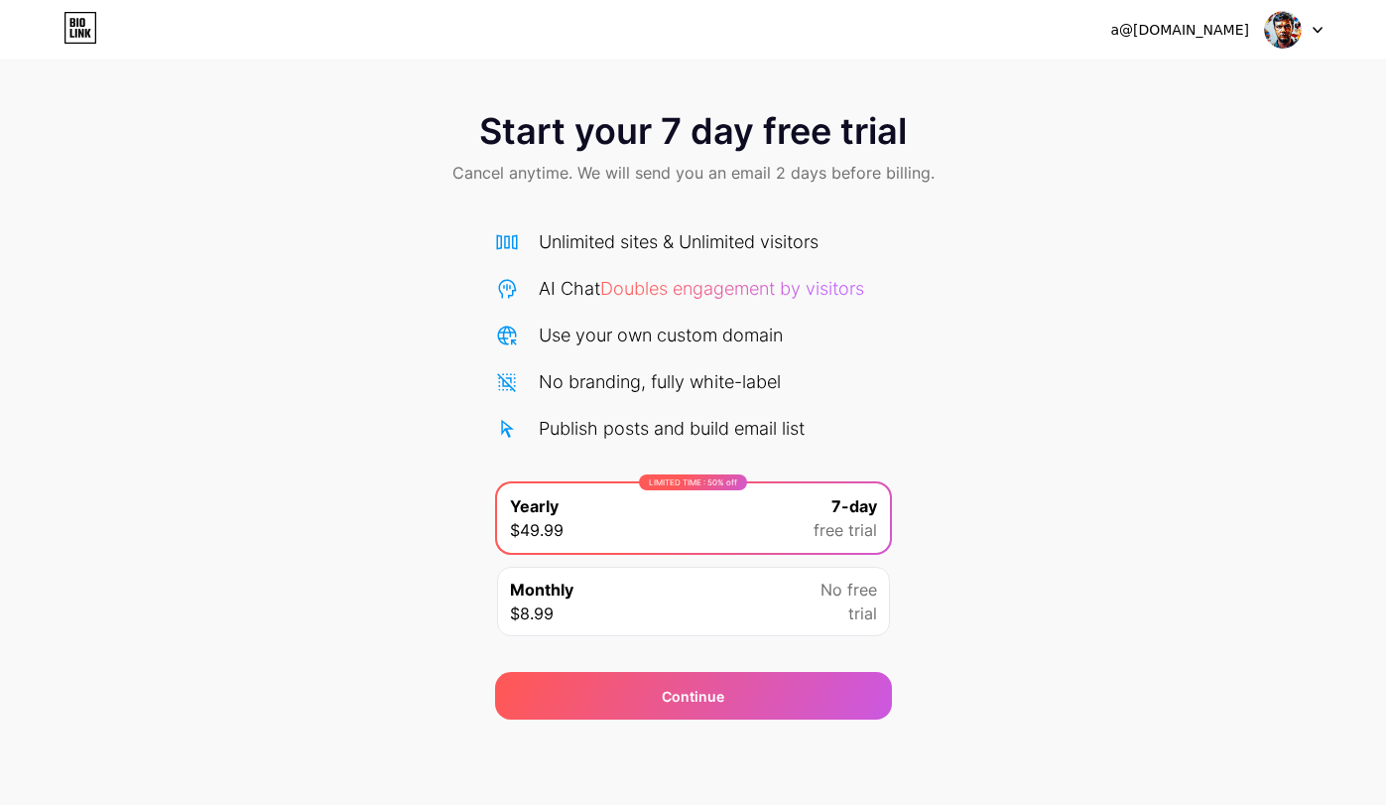
click at [756, 624] on div "Monthly $8.99 No free trial" at bounding box center [693, 601] width 393 height 69
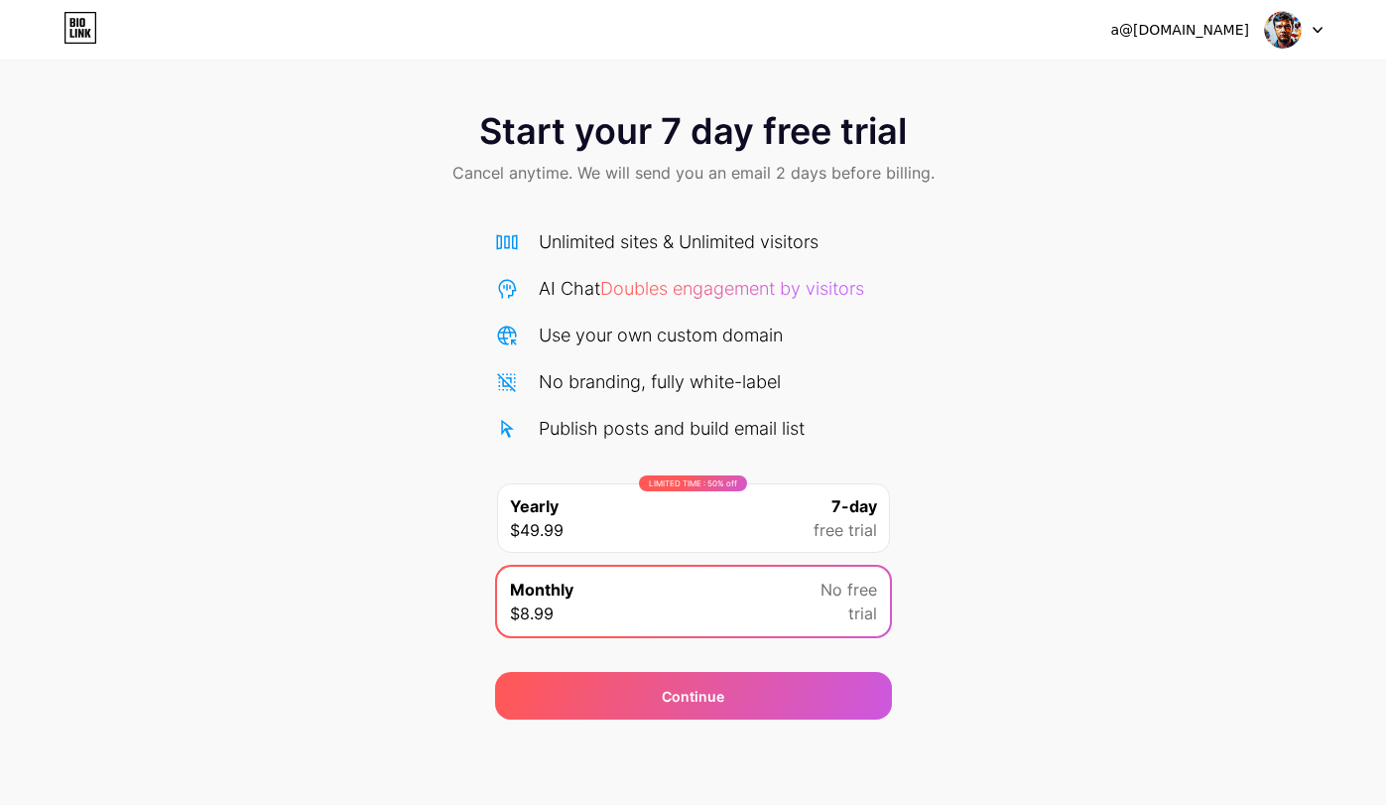
click at [765, 515] on div "LIMITED TIME : 50% off Yearly $49.99 7-day free trial" at bounding box center [693, 517] width 393 height 69
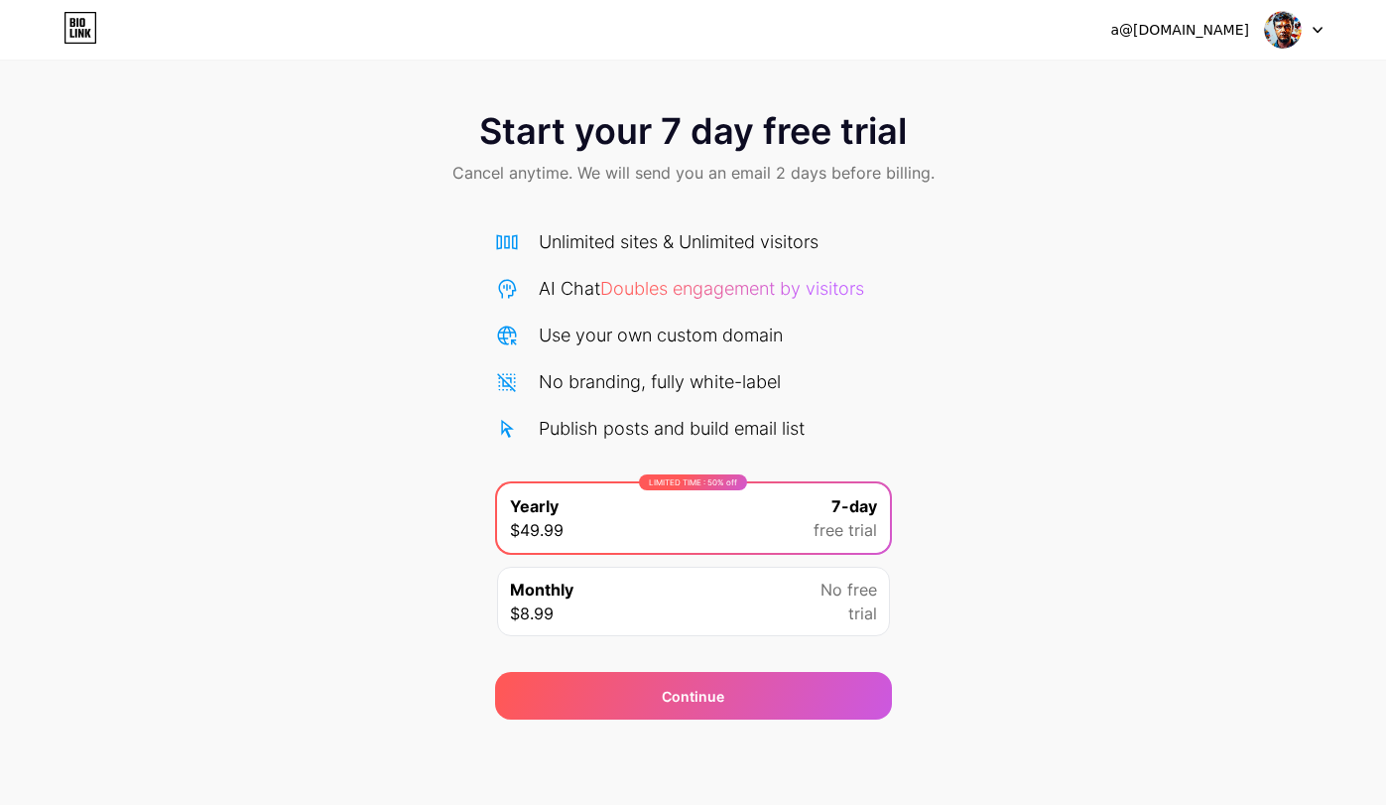
click at [770, 643] on div "LIMITED TIME : 50% off Yearly $49.99 7-day free trial Monthly $8.99 No free tri…" at bounding box center [693, 564] width 397 height 167
click at [770, 530] on div "LIMITED TIME : 50% off Yearly $49.99 7-day free trial" at bounding box center [693, 517] width 393 height 69
click at [770, 658] on div "Continue" at bounding box center [693, 683] width 397 height 71
click at [771, 610] on div "Monthly $8.99 No free trial" at bounding box center [693, 601] width 393 height 69
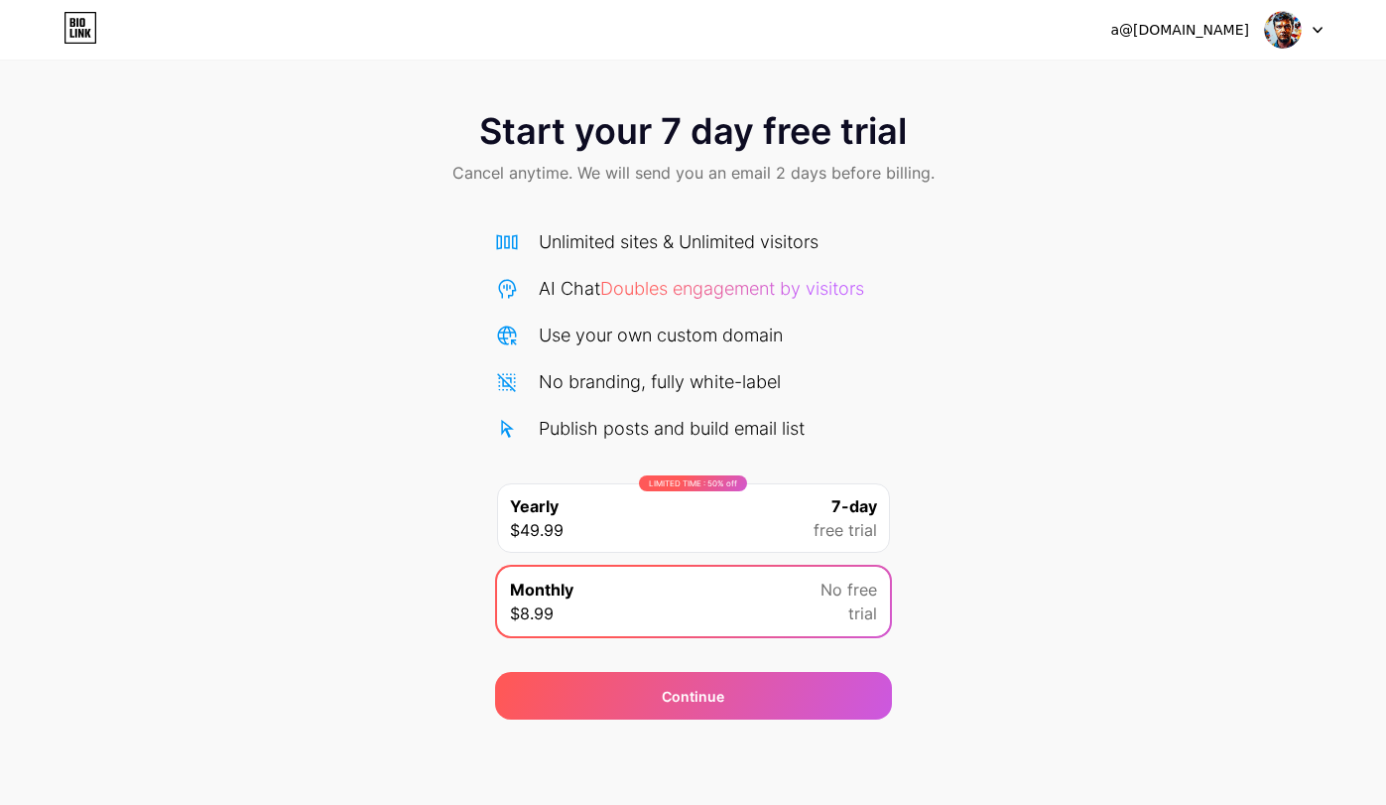
click at [784, 506] on div "LIMITED TIME : 50% off Yearly $49.99 7-day free trial" at bounding box center [693, 517] width 393 height 69
